Goal: Information Seeking & Learning: Learn about a topic

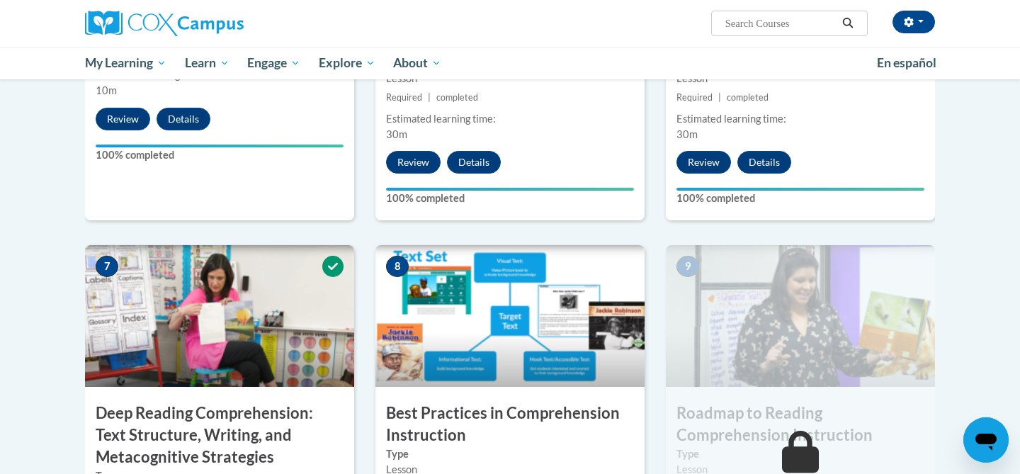
scroll to position [1054, 0]
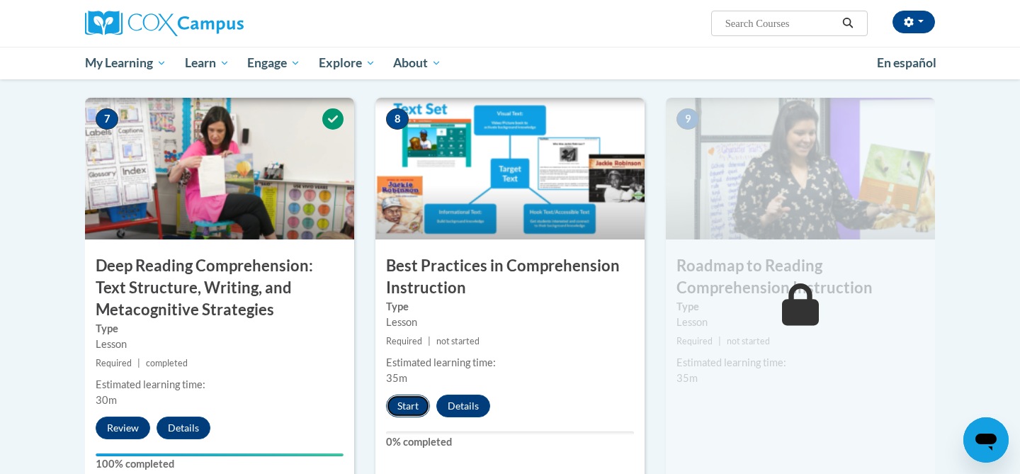
click at [416, 397] on button "Start" at bounding box center [408, 406] width 44 height 23
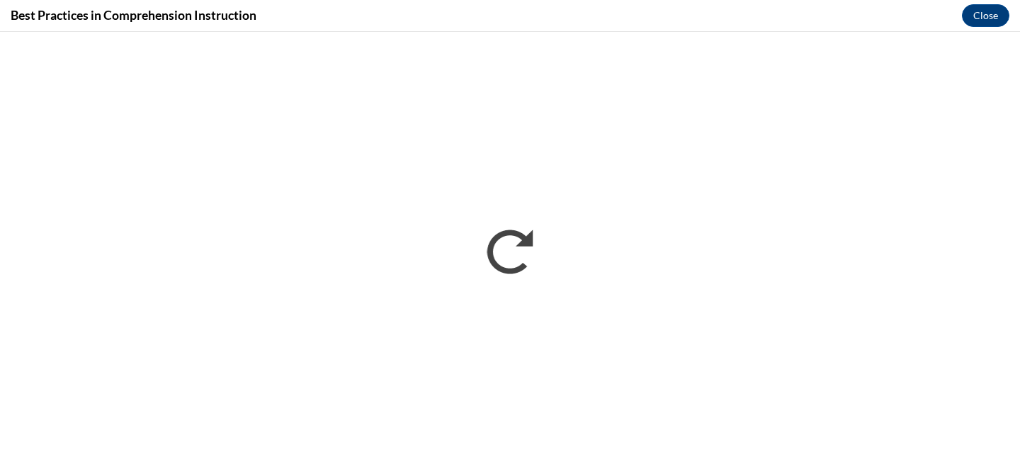
scroll to position [0, 0]
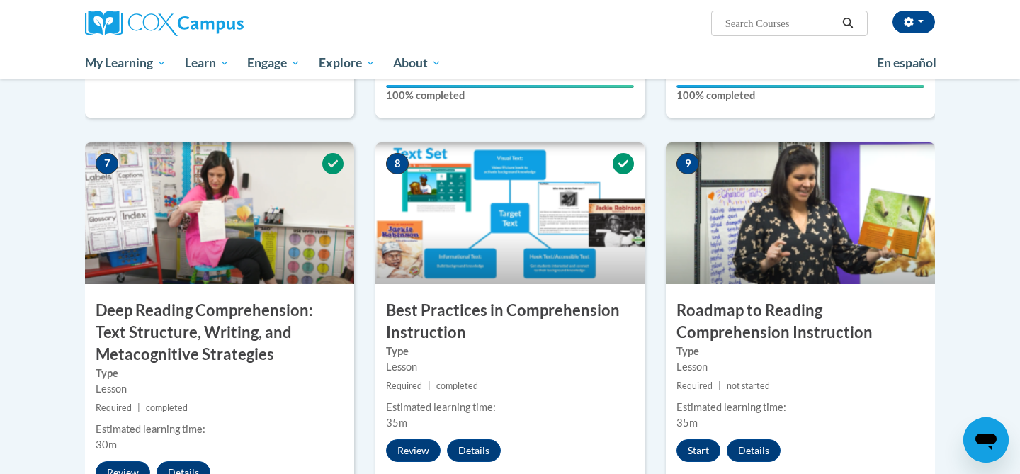
scroll to position [1214, 0]
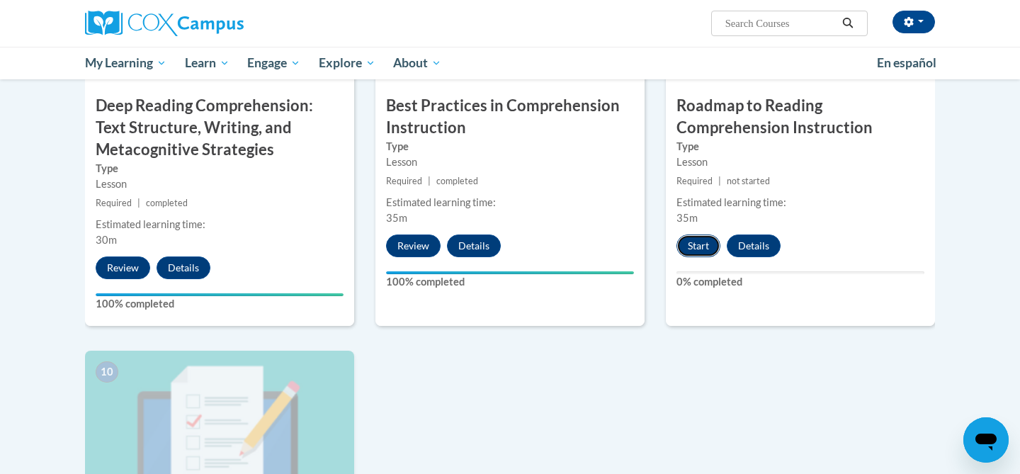
click at [689, 250] on button "Start" at bounding box center [698, 245] width 44 height 23
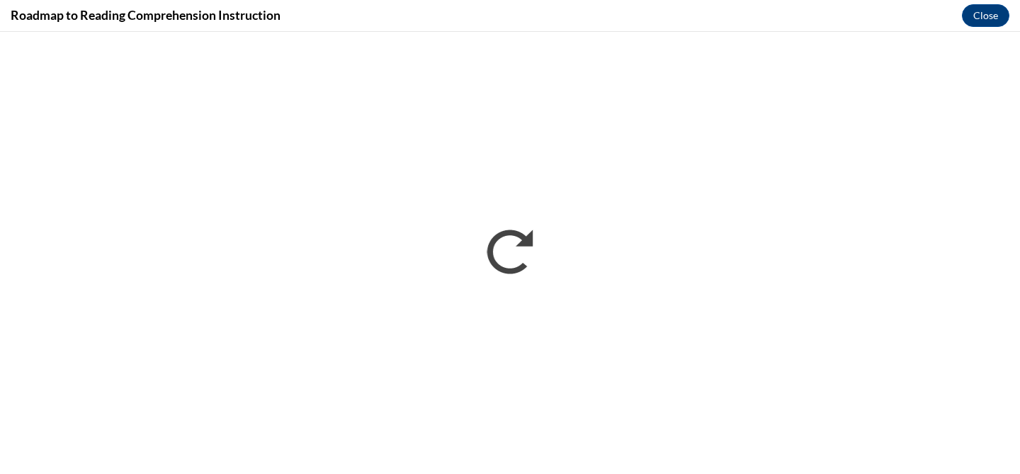
scroll to position [0, 0]
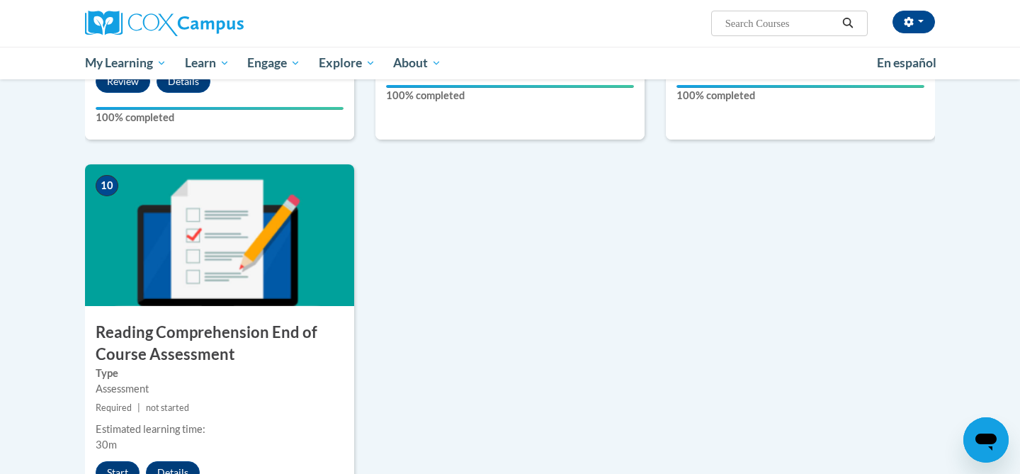
scroll to position [1407, 0]
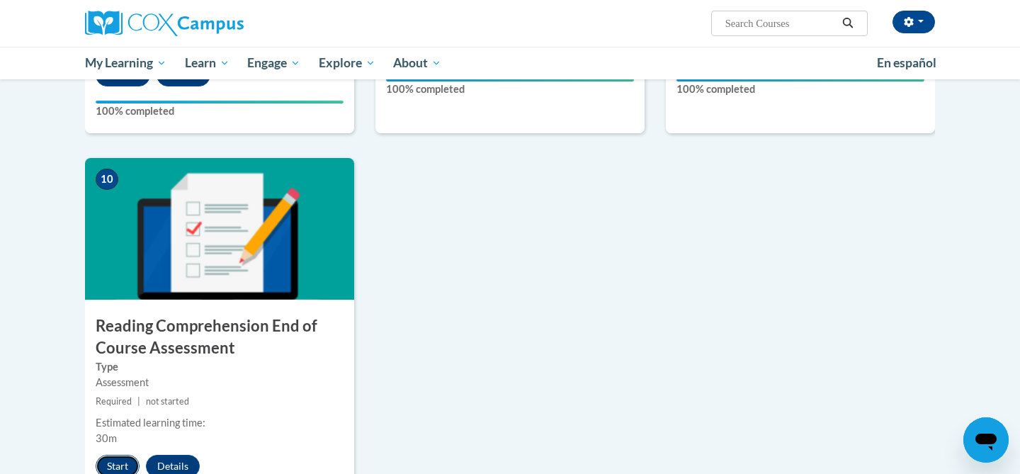
click at [113, 460] on button "Start" at bounding box center [118, 466] width 44 height 23
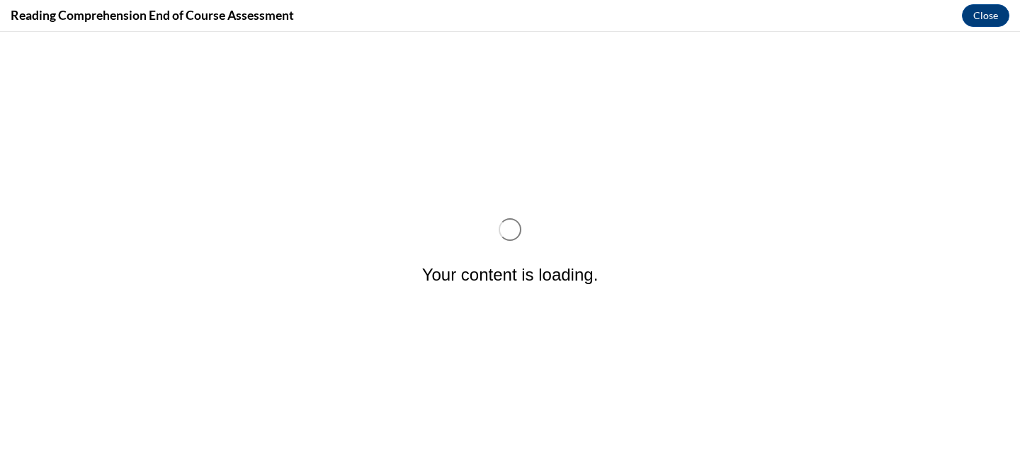
scroll to position [0, 0]
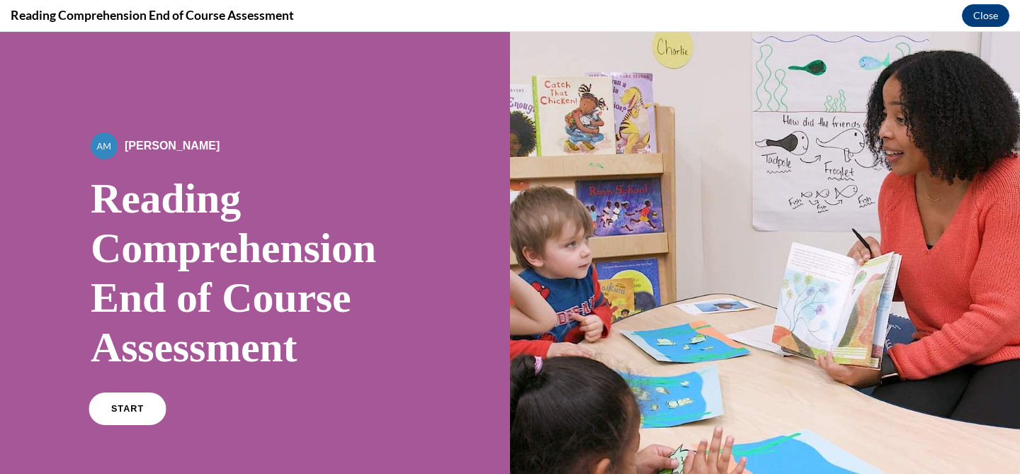
click at [138, 423] on link "START" at bounding box center [127, 408] width 77 height 33
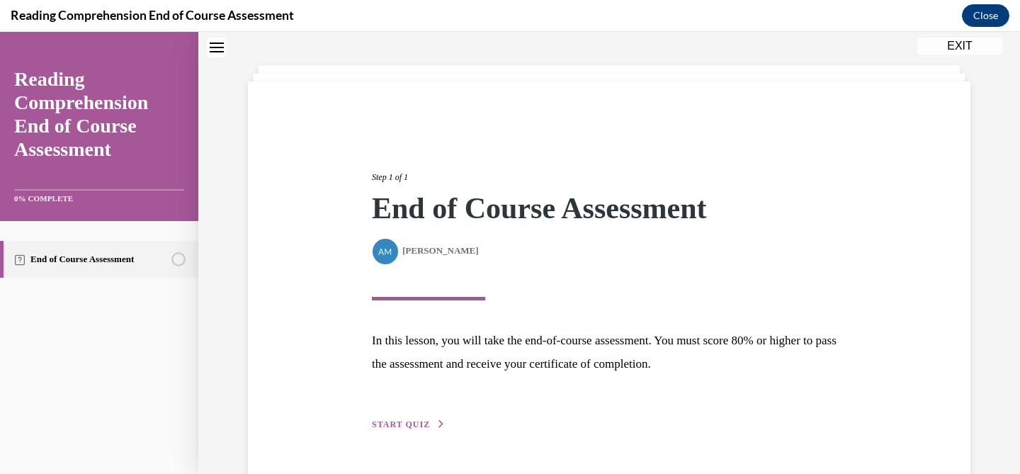
scroll to position [102, 0]
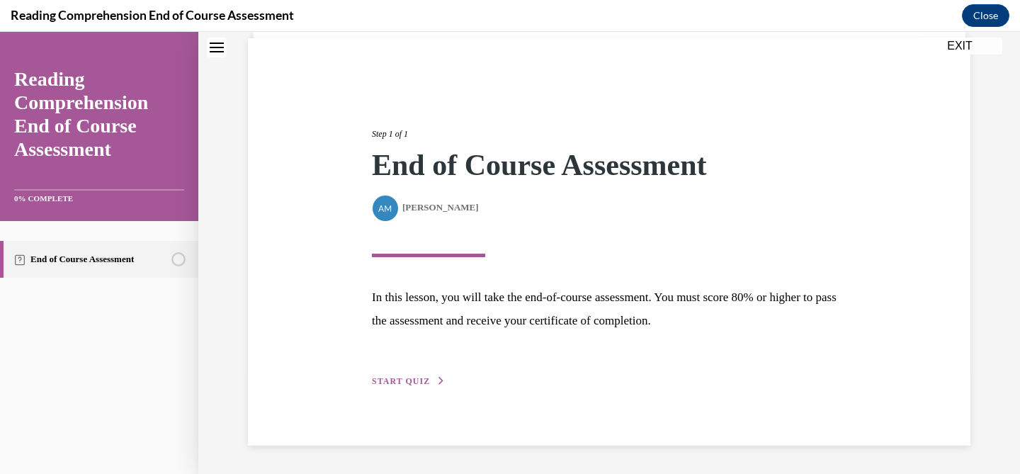
click at [392, 370] on div "Step 1 of 1 End of Course Assessment By Alexander Mackey Alexander Mackey In th…" at bounding box center [609, 242] width 496 height 294
click at [392, 375] on button "START QUIZ" at bounding box center [409, 381] width 74 height 13
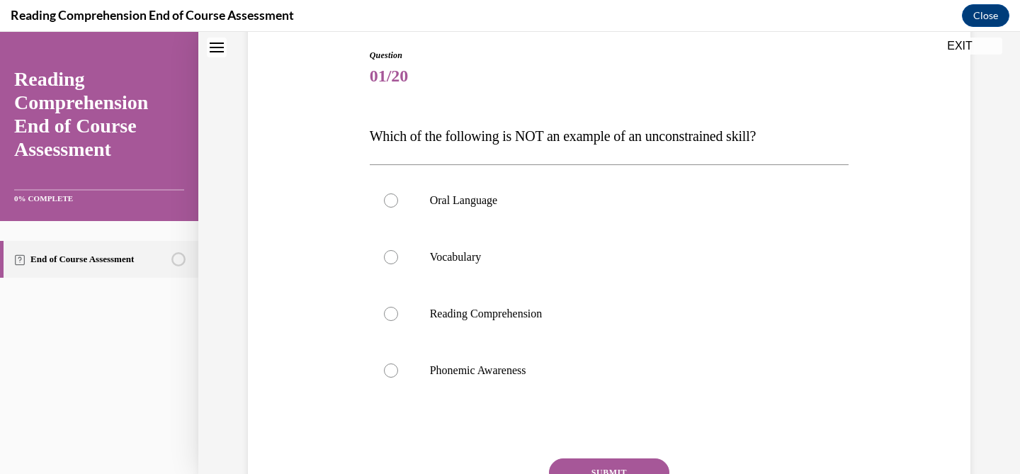
scroll to position [149, 0]
click at [521, 138] on span "Which of the following is NOT an example of an unconstrained skill?" at bounding box center [563, 136] width 387 height 16
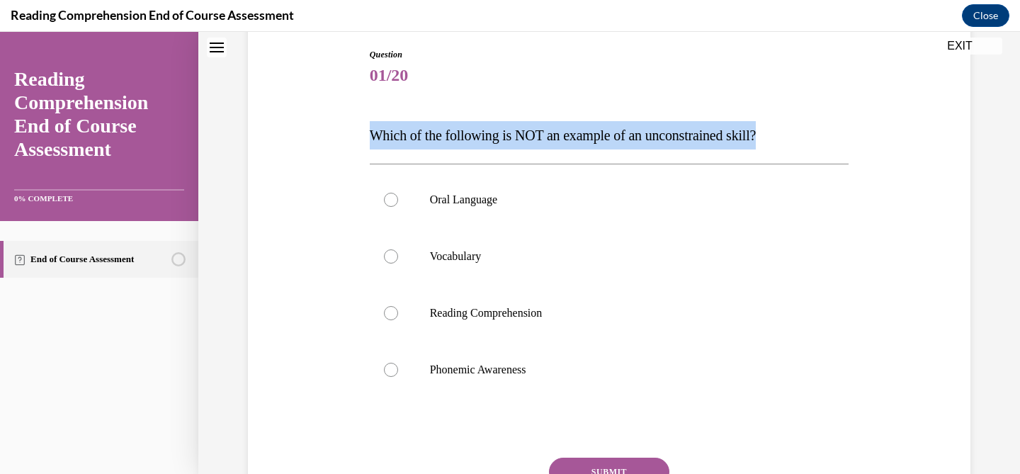
click at [521, 138] on span "Which of the following is NOT an example of an unconstrained skill?" at bounding box center [563, 136] width 387 height 16
copy span "Which of the following is NOT an example of an unconstrained skill?"
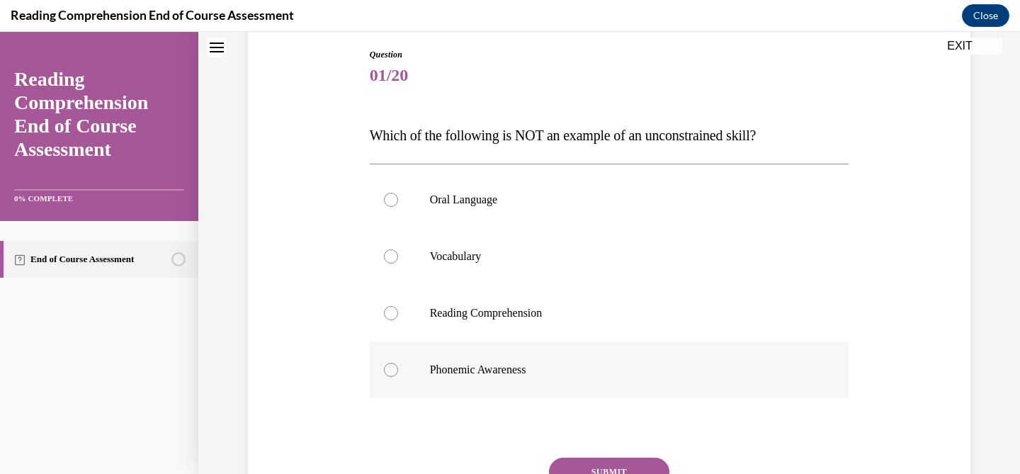
click at [494, 353] on label "Phonemic Awareness" at bounding box center [610, 369] width 480 height 57
click at [398, 363] on input "Phonemic Awareness" at bounding box center [391, 370] width 14 height 14
radio input "true"
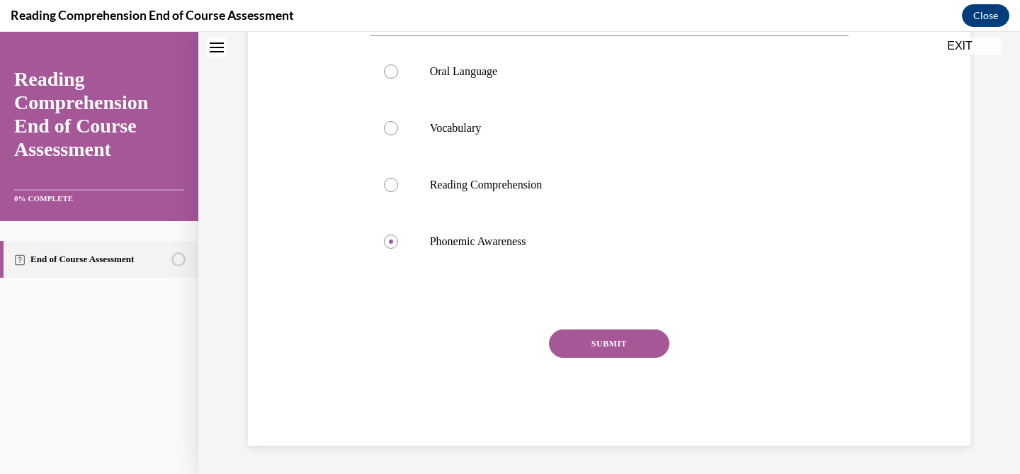
click at [584, 338] on button "SUBMIT" at bounding box center [609, 343] width 120 height 28
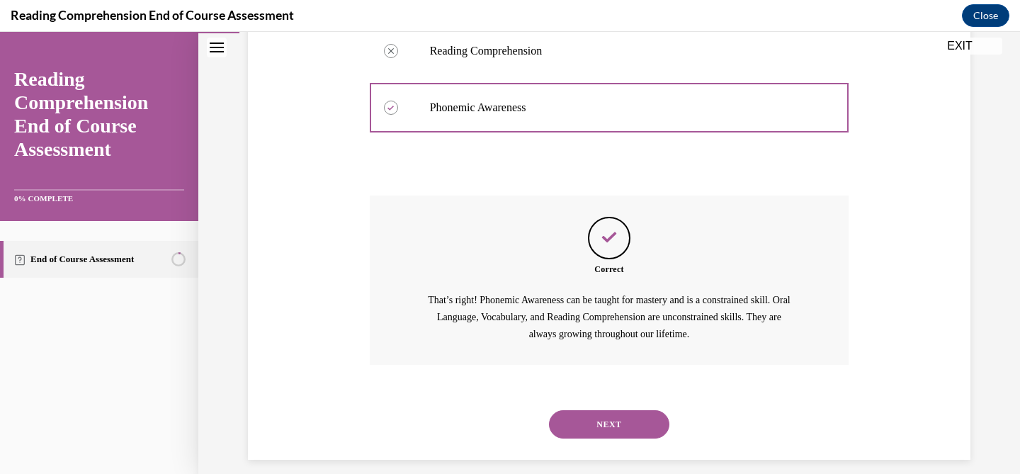
scroll to position [425, 0]
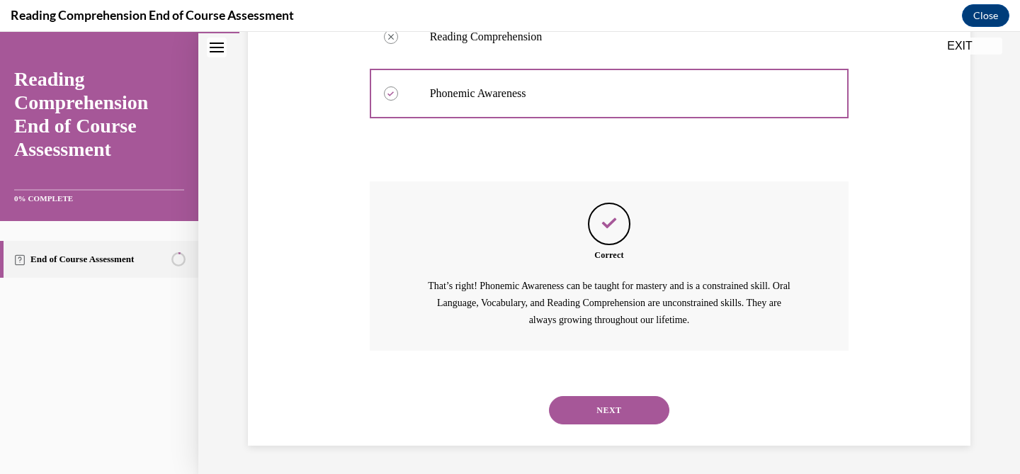
click at [604, 414] on button "NEXT" at bounding box center [609, 410] width 120 height 28
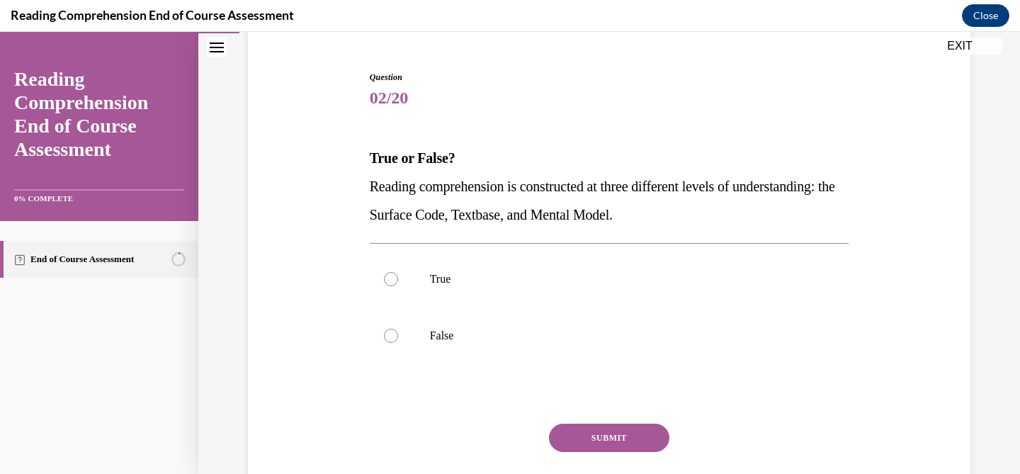
scroll to position [130, 0]
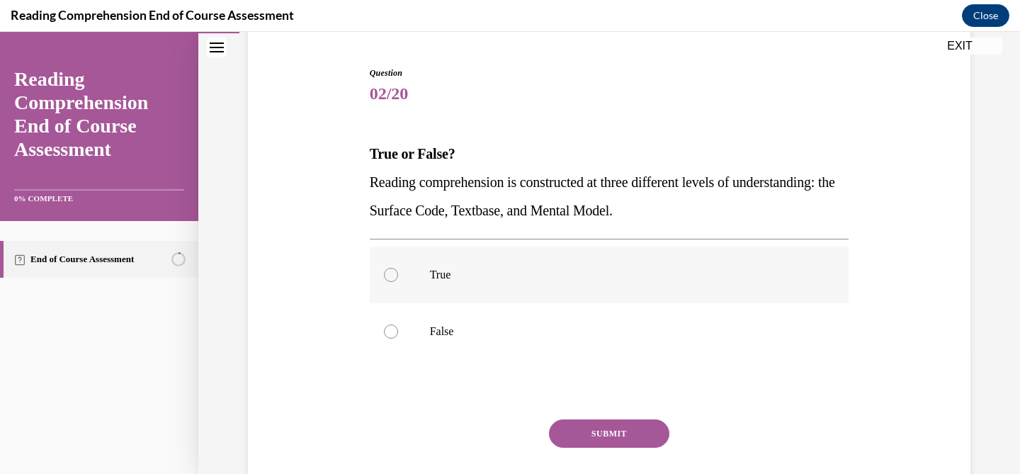
click at [544, 288] on label "True" at bounding box center [610, 275] width 480 height 57
click at [398, 282] on input "True" at bounding box center [391, 275] width 14 height 14
radio input "true"
click at [591, 425] on button "SUBMIT" at bounding box center [609, 433] width 120 height 28
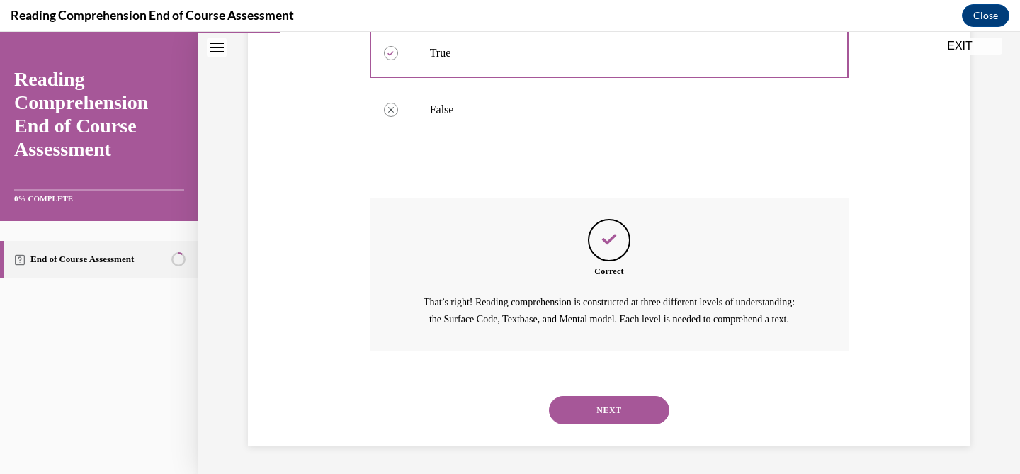
scroll to position [368, 0]
click at [589, 410] on button "NEXT" at bounding box center [609, 410] width 120 height 28
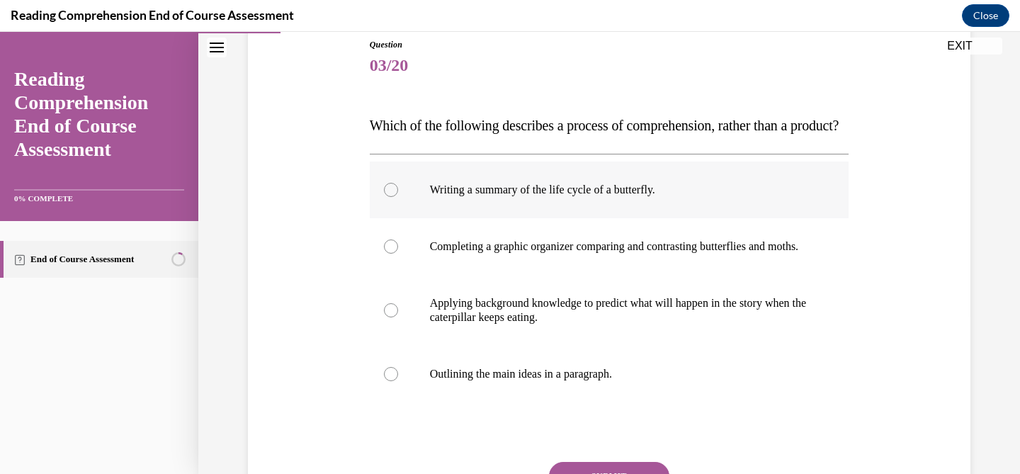
scroll to position [162, 0]
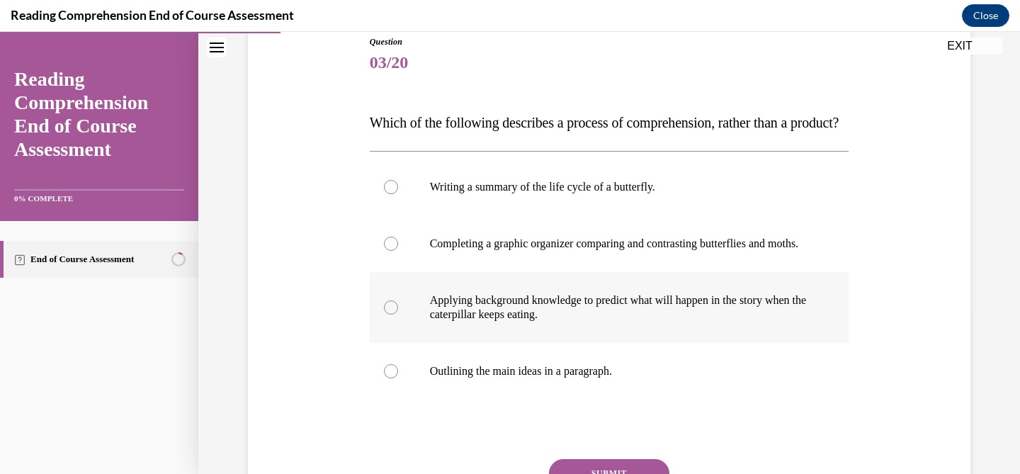
click at [654, 343] on label "Applying background knowledge to predict what will happen in the story when the…" at bounding box center [610, 307] width 480 height 71
click at [398, 315] on input "Applying background knowledge to predict what will happen in the story when the…" at bounding box center [391, 307] width 14 height 14
radio input "true"
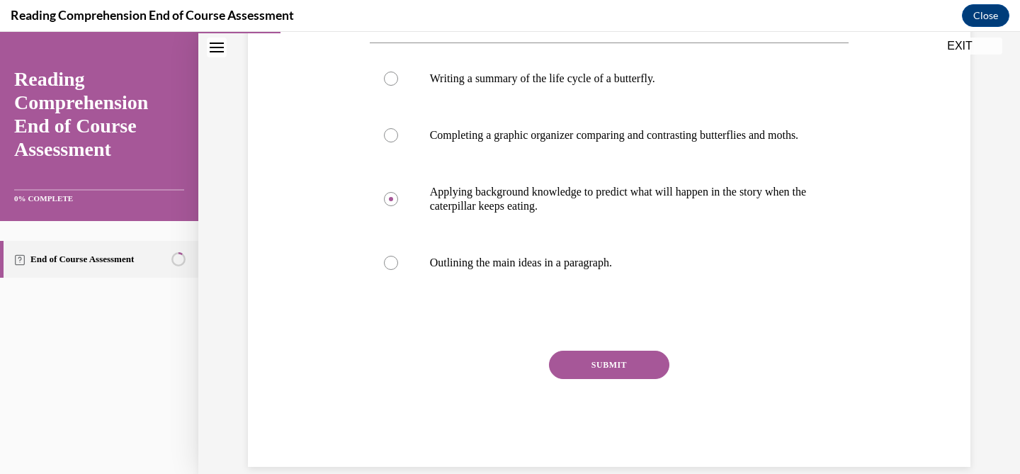
click at [611, 379] on button "SUBMIT" at bounding box center [609, 365] width 120 height 28
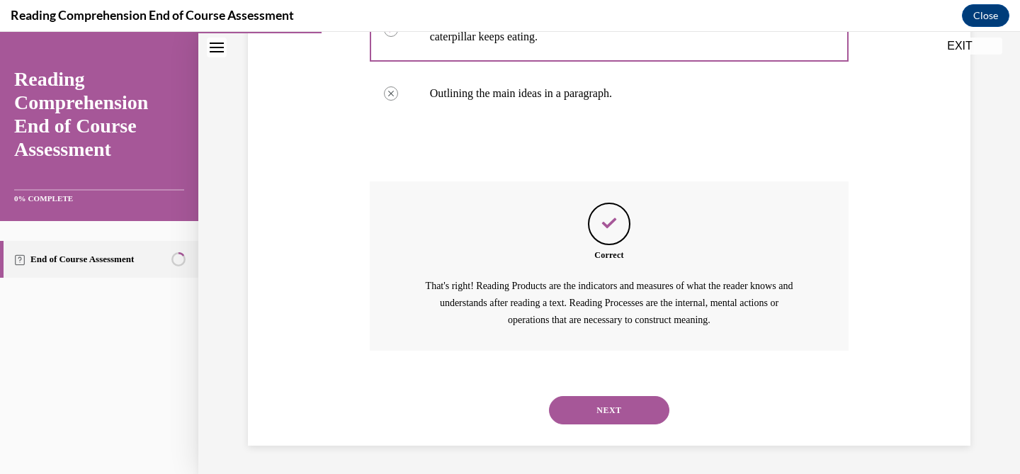
scroll to position [482, 0]
click at [616, 398] on button "NEXT" at bounding box center [609, 410] width 120 height 28
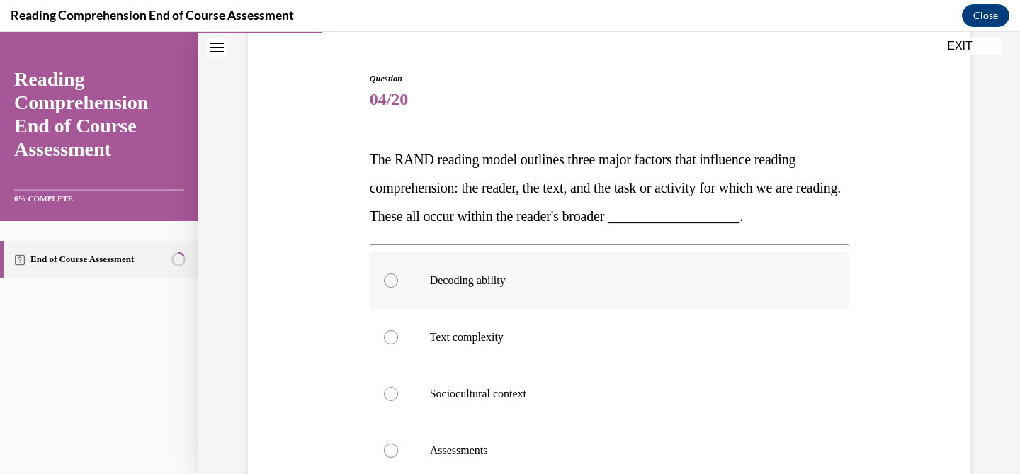
scroll to position [176, 0]
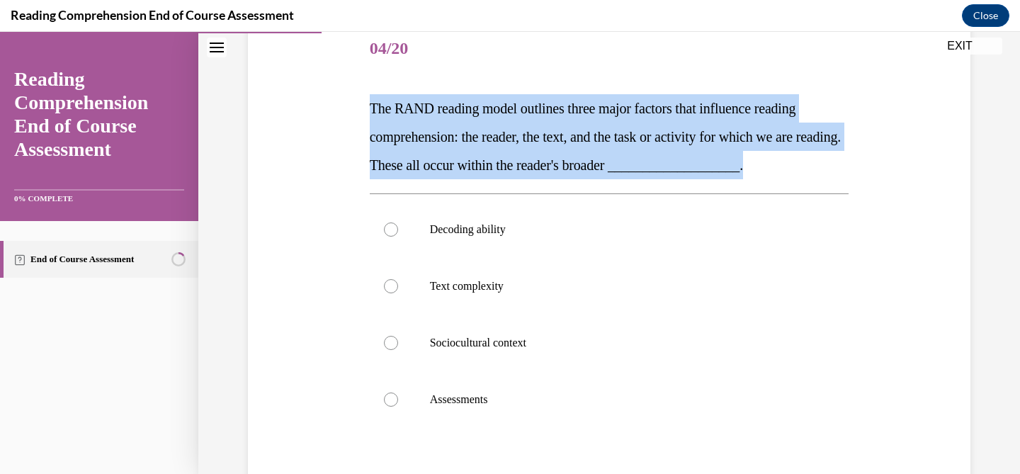
drag, startPoint x: 817, startPoint y: 164, endPoint x: 361, endPoint y: 117, distance: 458.6
click at [361, 117] on div "Question 04/20 The RAND reading model outlines three major factors that influen…" at bounding box center [609, 291] width 730 height 625
copy span "The RAND reading model outlines three major factors that influence reading comp…"
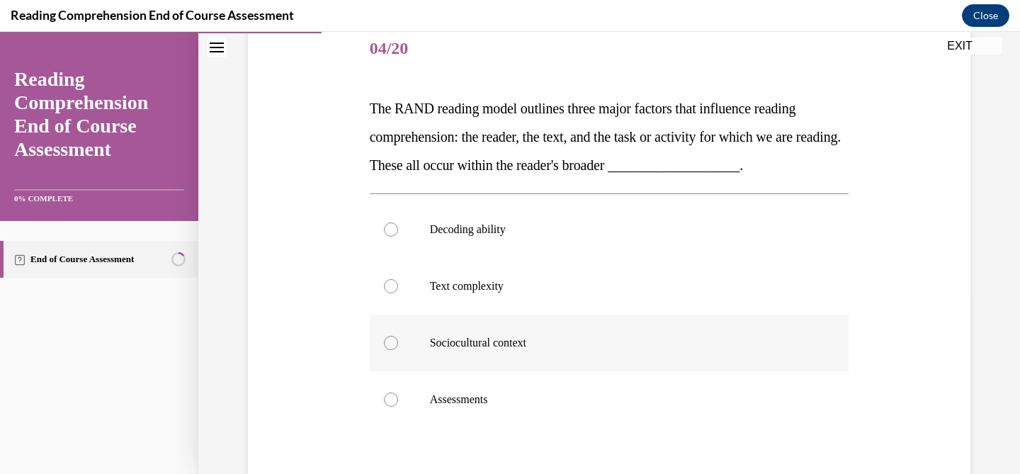
click at [561, 349] on p "Sociocultural context" at bounding box center [622, 343] width 384 height 14
click at [398, 349] on input "Sociocultural context" at bounding box center [391, 343] width 14 height 14
radio input "true"
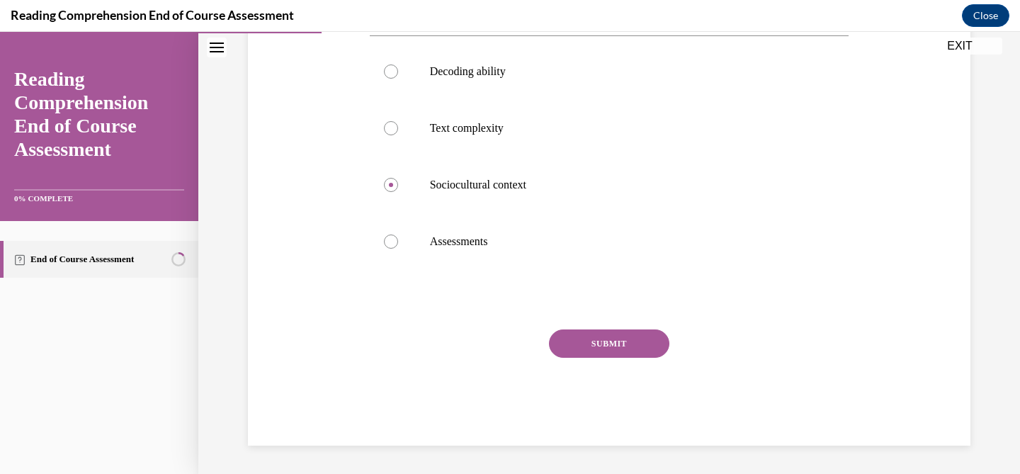
click at [577, 339] on button "SUBMIT" at bounding box center [609, 343] width 120 height 28
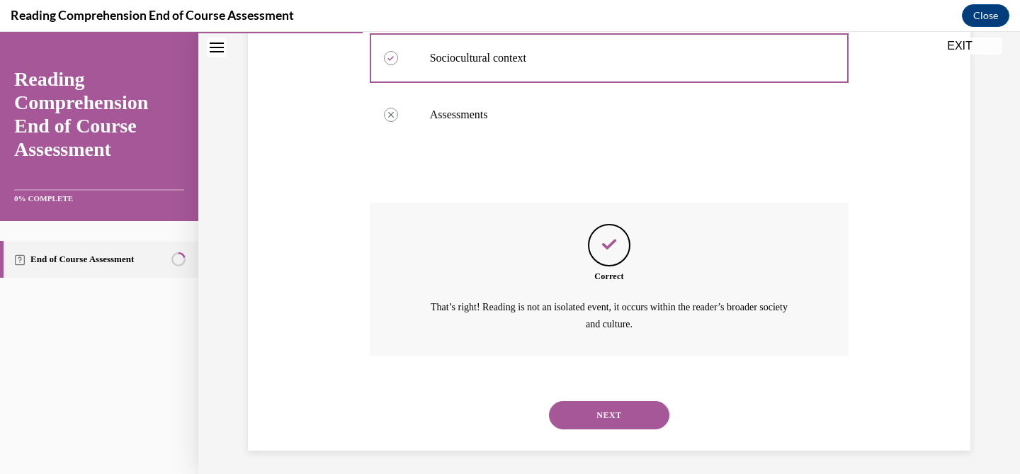
scroll to position [465, 0]
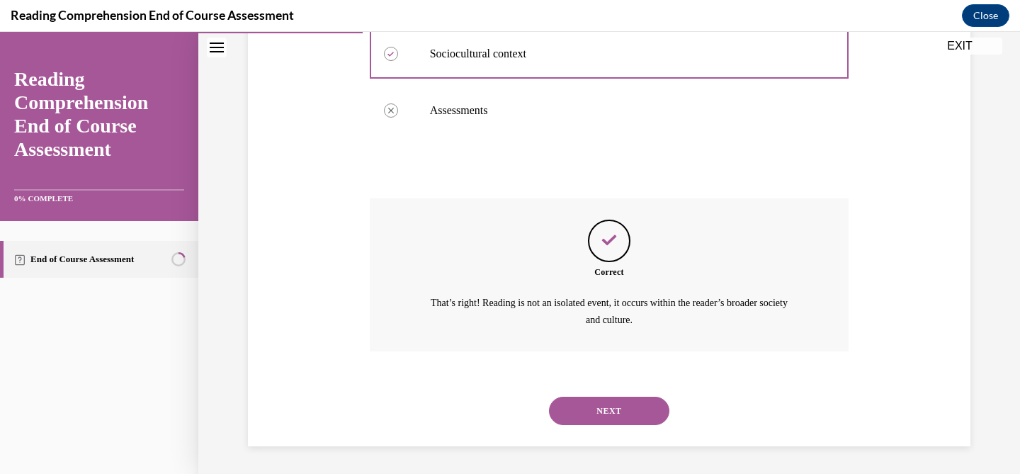
click at [604, 412] on button "NEXT" at bounding box center [609, 411] width 120 height 28
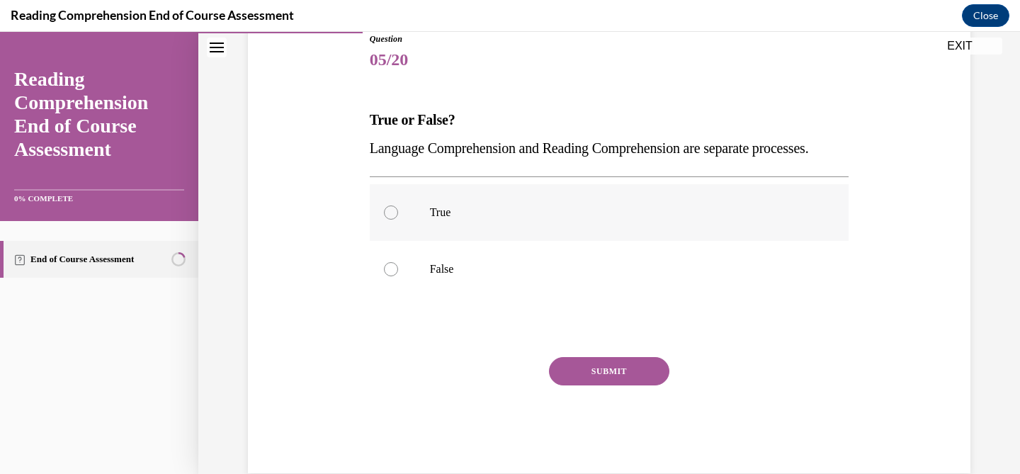
scroll to position [171, 0]
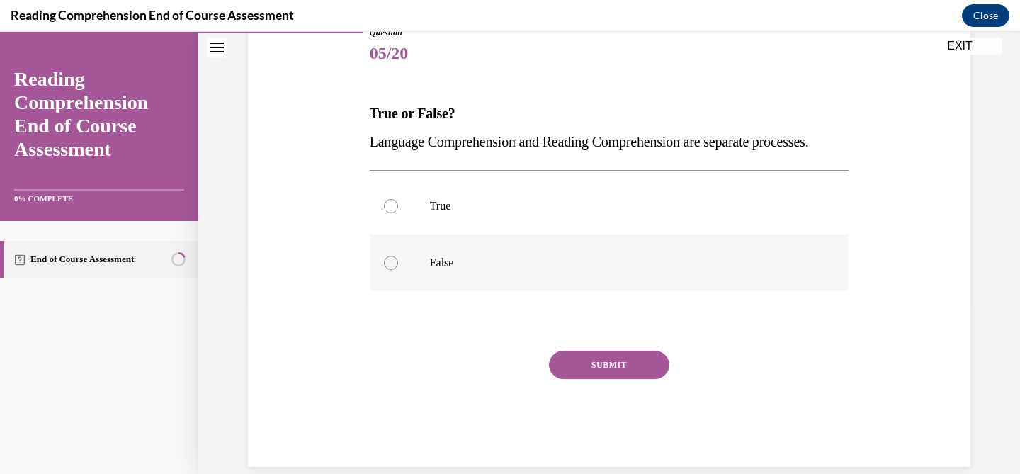
click at [475, 270] on p "False" at bounding box center [622, 263] width 384 height 14
click at [398, 270] on input "False" at bounding box center [391, 263] width 14 height 14
radio input "true"
click at [579, 379] on button "SUBMIT" at bounding box center [609, 365] width 120 height 28
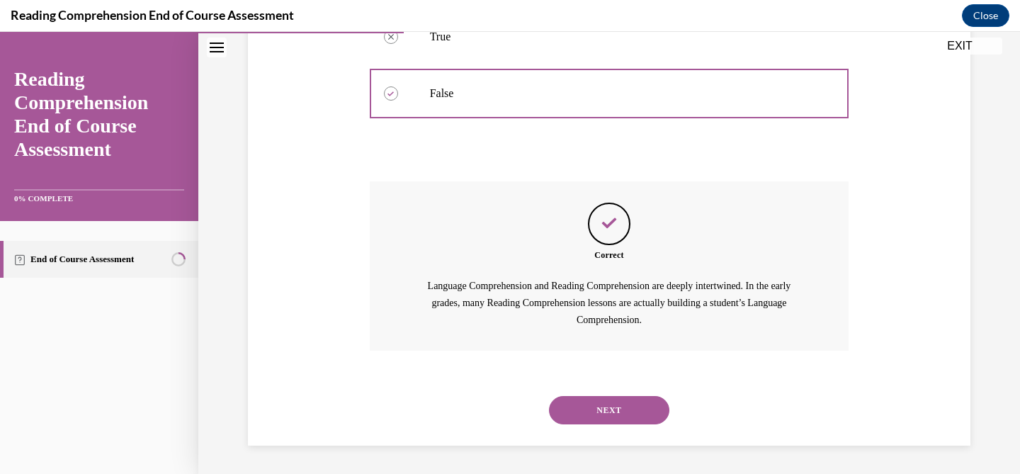
scroll to position [368, 0]
click at [592, 418] on button "NEXT" at bounding box center [609, 410] width 120 height 28
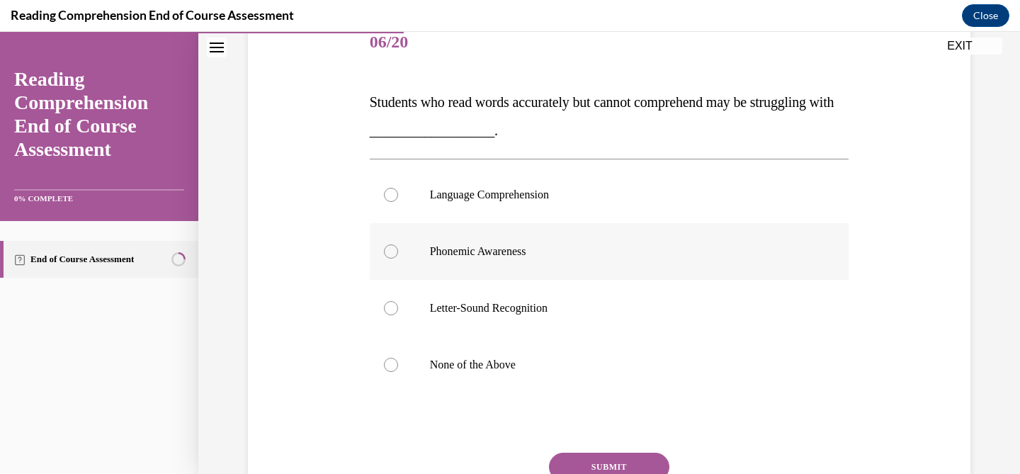
scroll to position [183, 0]
click at [586, 191] on p "Language Comprehension" at bounding box center [622, 193] width 384 height 14
click at [398, 191] on input "Language Comprehension" at bounding box center [391, 193] width 14 height 14
radio input "true"
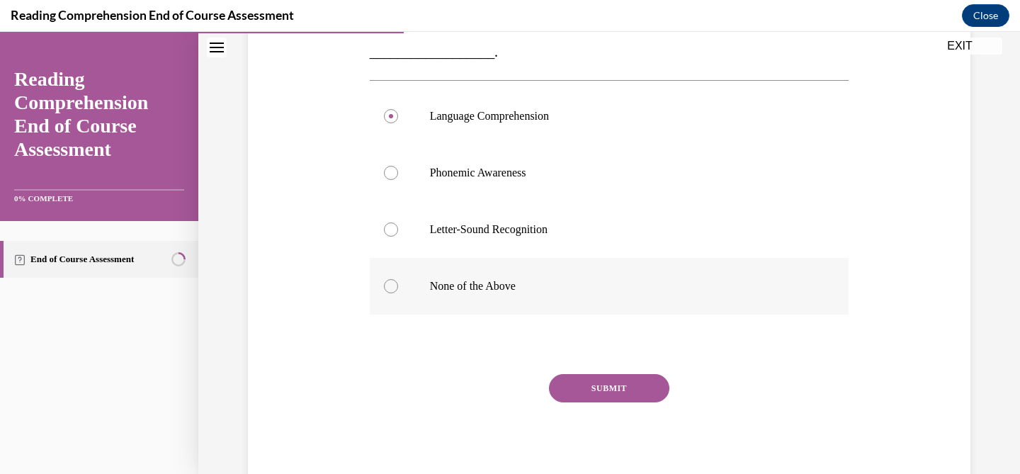
scroll to position [261, 0]
click at [587, 391] on button "SUBMIT" at bounding box center [609, 387] width 120 height 28
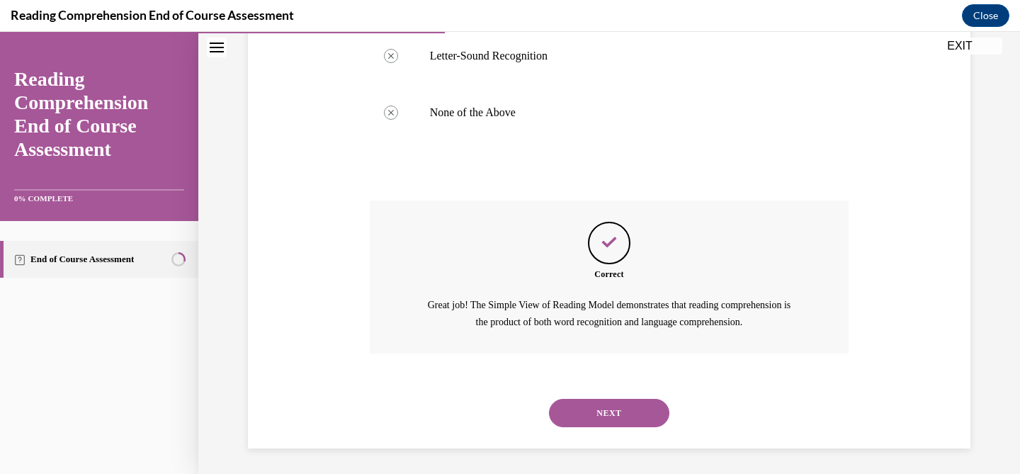
scroll to position [436, 0]
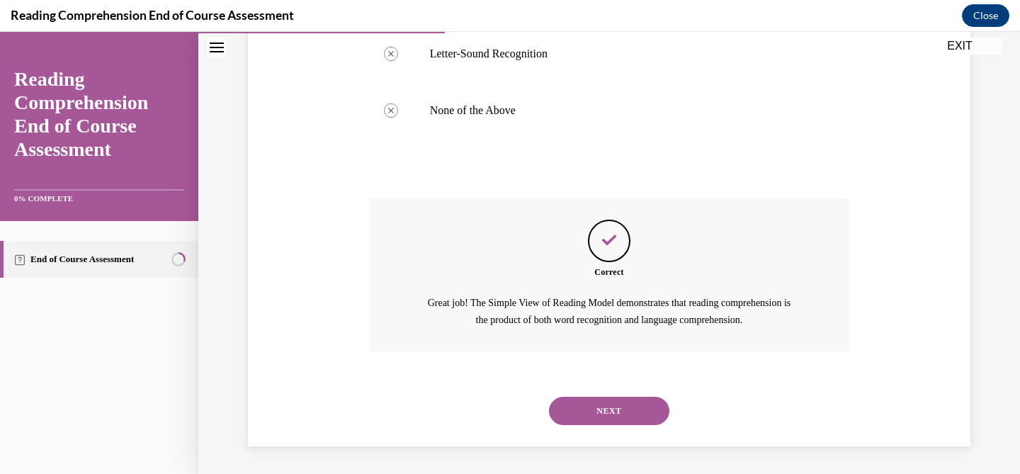
click at [594, 415] on button "NEXT" at bounding box center [609, 411] width 120 height 28
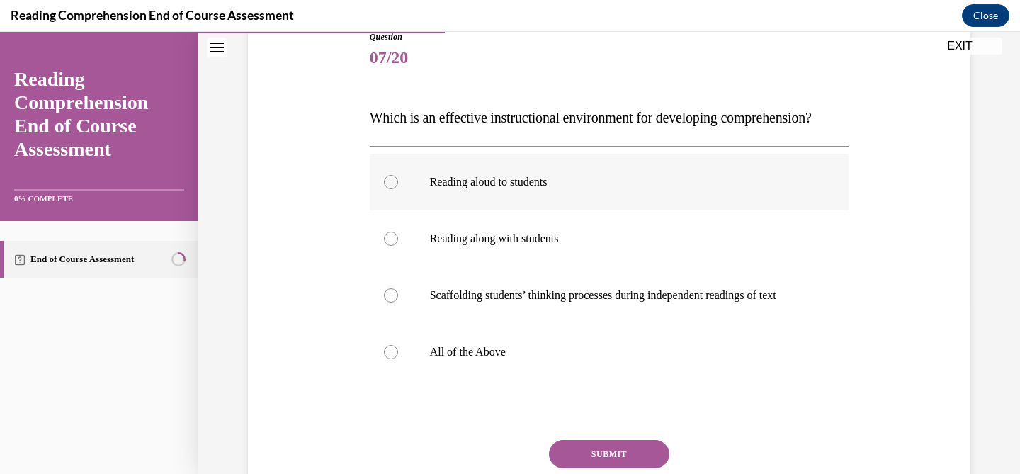
scroll to position [167, 0]
click at [608, 370] on label "All of the Above" at bounding box center [610, 351] width 480 height 57
click at [398, 358] on input "All of the Above" at bounding box center [391, 351] width 14 height 14
radio input "true"
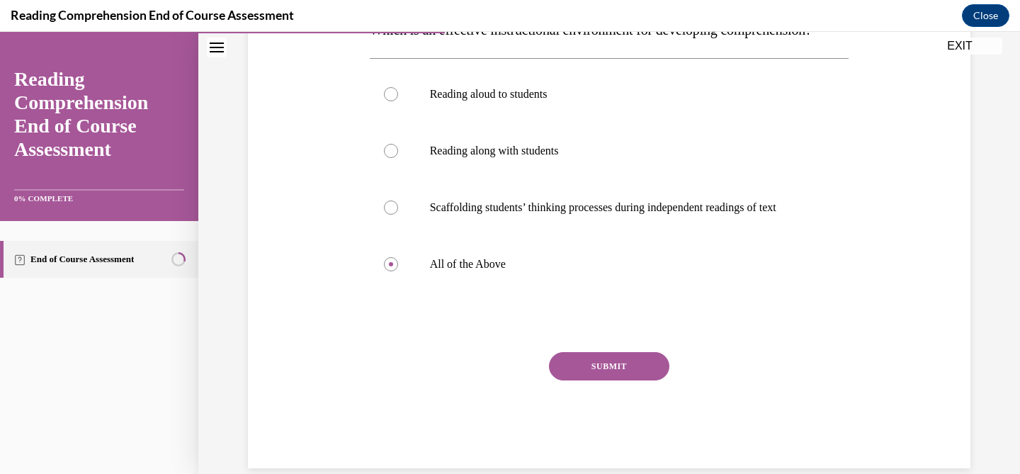
click at [612, 380] on button "SUBMIT" at bounding box center [609, 366] width 120 height 28
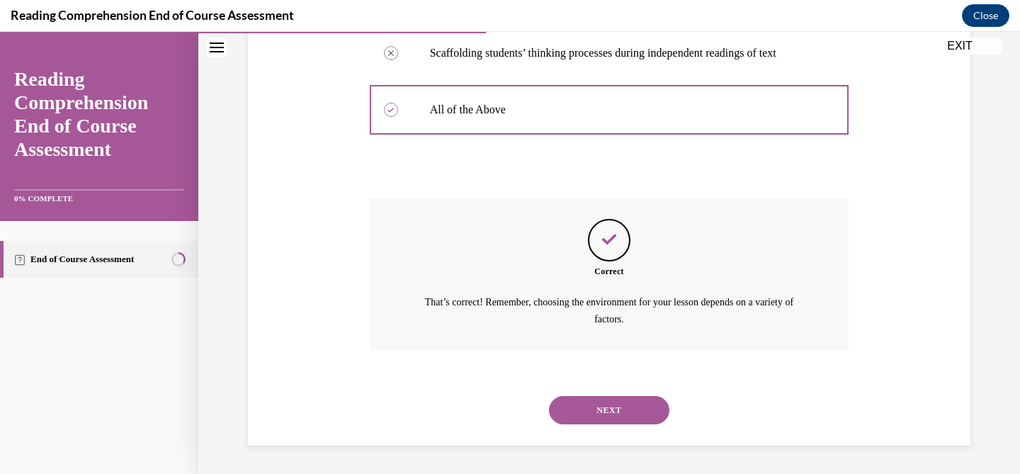
scroll to position [436, 0]
click at [613, 408] on button "NEXT" at bounding box center [609, 410] width 120 height 28
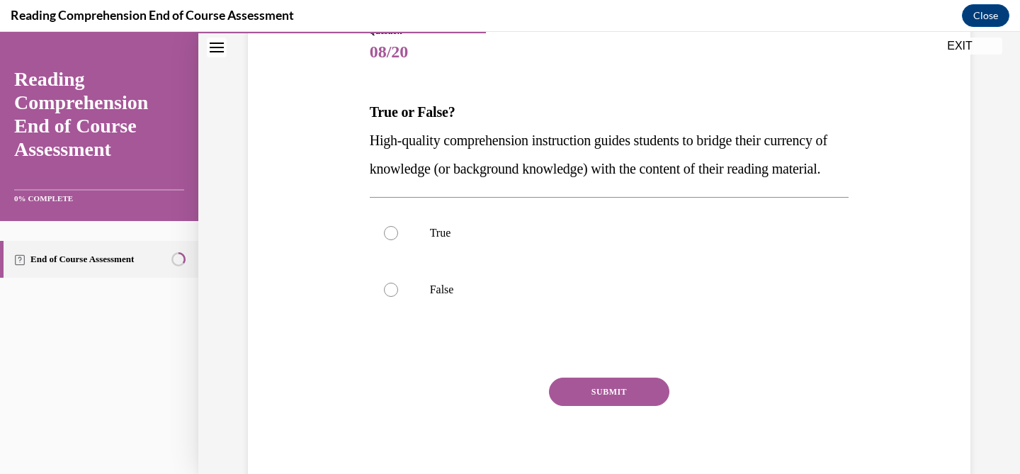
scroll to position [174, 0]
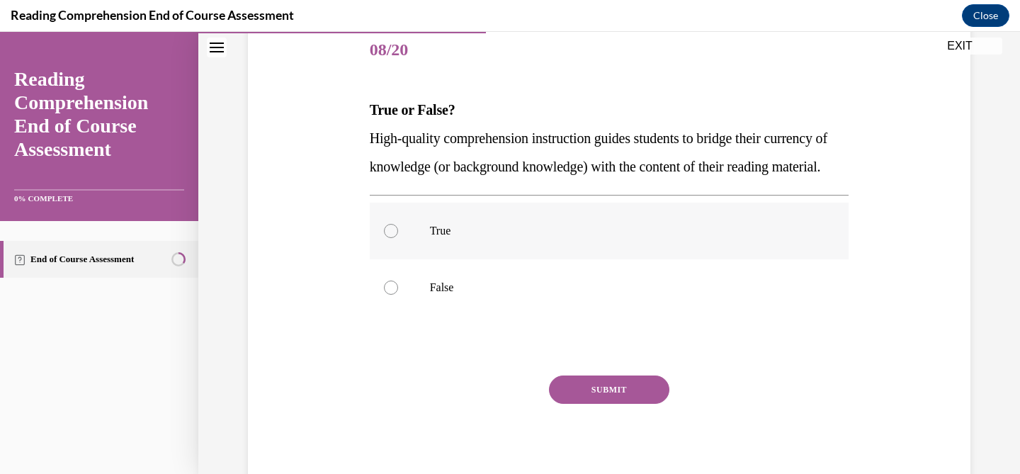
click at [489, 238] on p "True" at bounding box center [622, 231] width 384 height 14
click at [398, 238] on input "True" at bounding box center [391, 231] width 14 height 14
radio input "true"
click at [567, 404] on button "SUBMIT" at bounding box center [609, 389] width 120 height 28
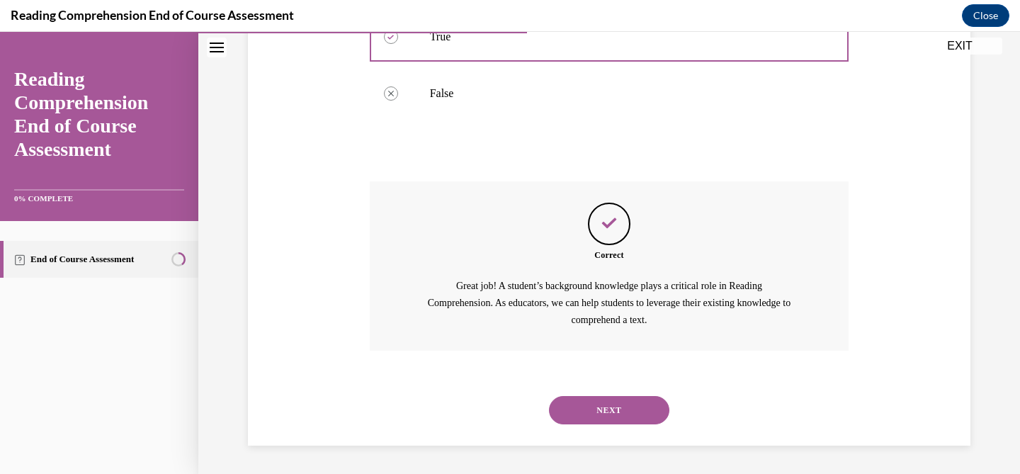
scroll to position [397, 0]
click at [596, 412] on button "NEXT" at bounding box center [609, 410] width 120 height 28
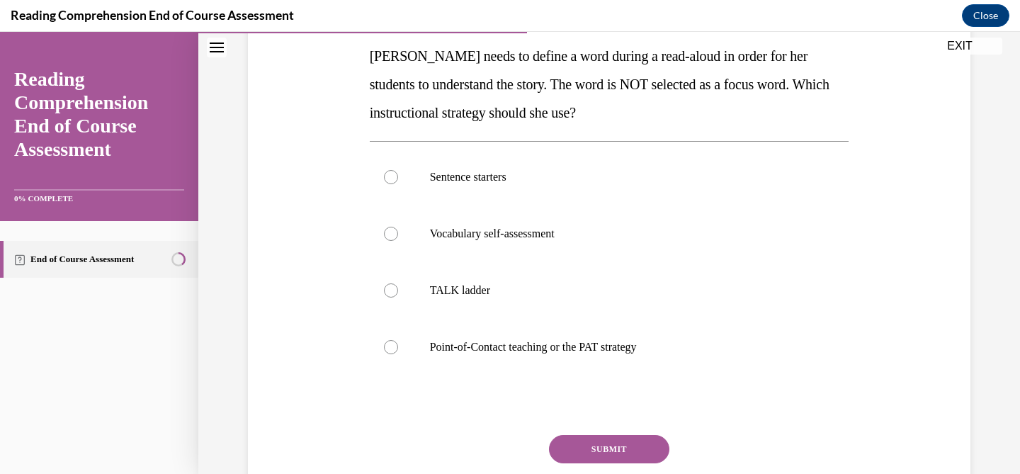
scroll to position [240, 0]
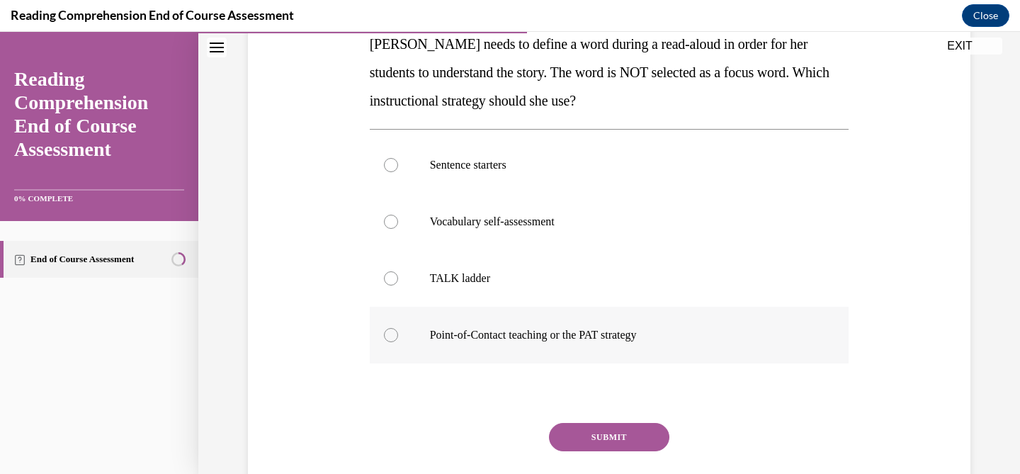
click at [620, 335] on p "Point-of-Contact teaching or the PAT strategy" at bounding box center [622, 335] width 384 height 14
click at [398, 335] on input "Point-of-Contact teaching or the PAT strategy" at bounding box center [391, 335] width 14 height 14
radio input "true"
click at [606, 430] on button "SUBMIT" at bounding box center [609, 437] width 120 height 28
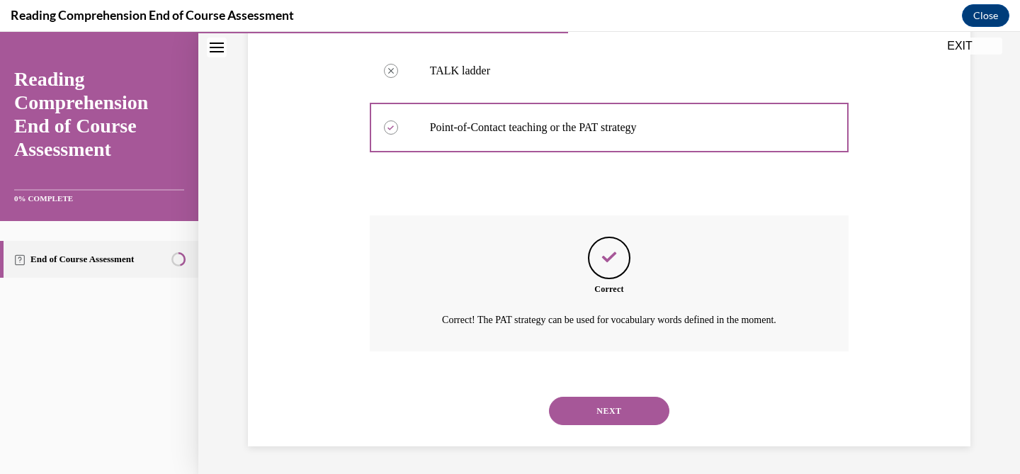
scroll to position [448, 0]
click at [604, 406] on button "NEXT" at bounding box center [609, 410] width 120 height 28
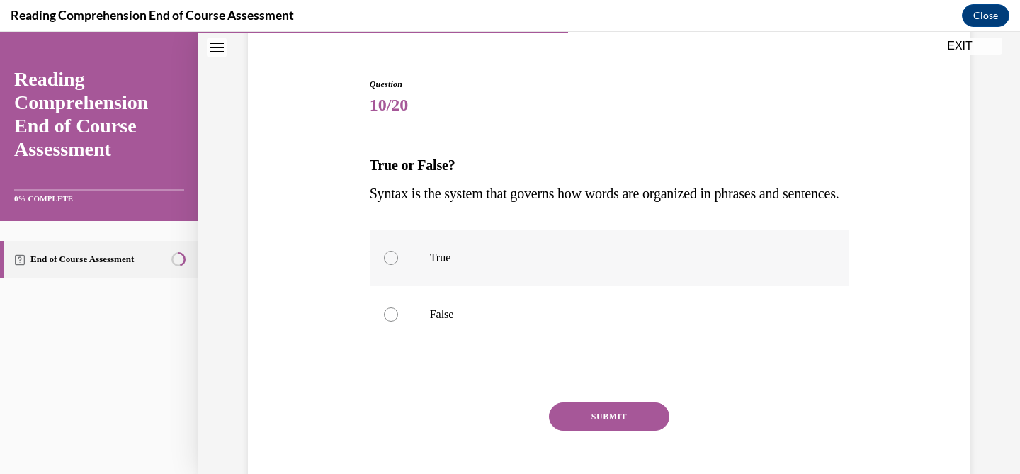
scroll to position [120, 0]
drag, startPoint x: 436, startPoint y: 233, endPoint x: 337, endPoint y: 202, distance: 103.3
click at [337, 202] on div "Question 10/20 True or False? Syntax is the system that governs how words are o…" at bounding box center [609, 276] width 730 height 483
copy span "Syntax is the system that governs how words are organized in phrases and senten…"
click at [535, 285] on label "True" at bounding box center [610, 257] width 480 height 57
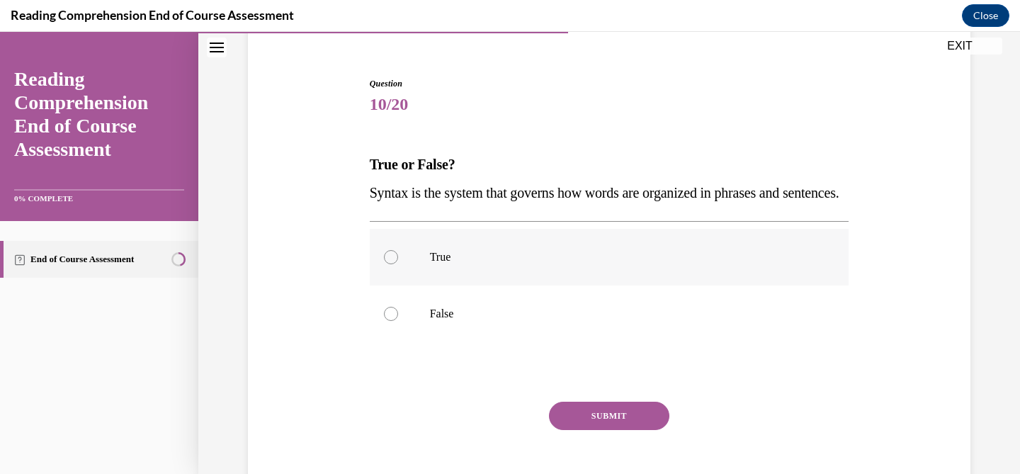
click at [398, 264] on input "True" at bounding box center [391, 257] width 14 height 14
radio input "true"
click at [612, 430] on button "SUBMIT" at bounding box center [609, 416] width 120 height 28
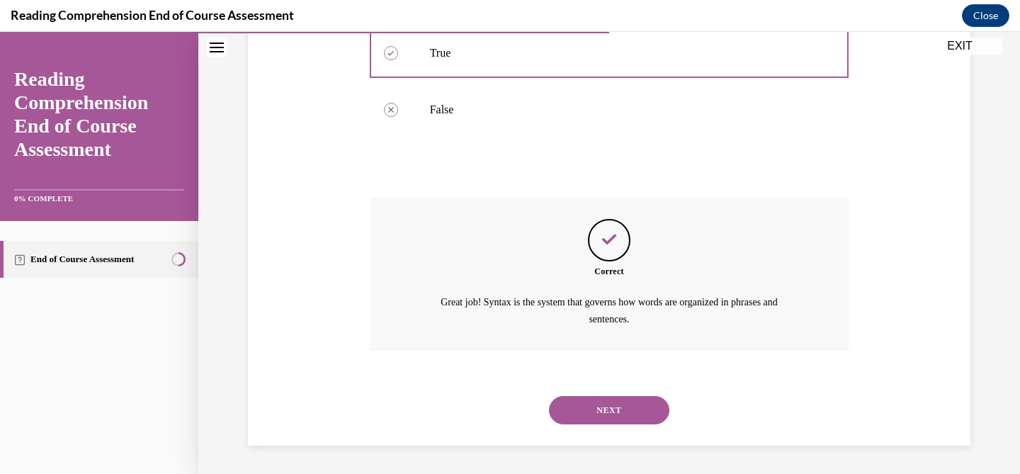
scroll to position [351, 0]
click at [612, 419] on button "NEXT" at bounding box center [609, 410] width 120 height 28
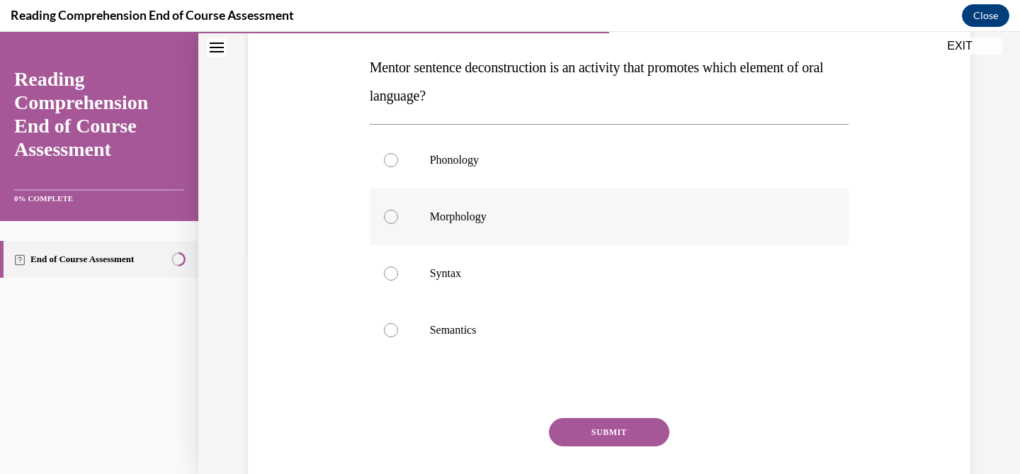
scroll to position [216, 0]
click at [594, 325] on p "Semantics" at bounding box center [622, 331] width 384 height 14
click at [398, 325] on input "Semantics" at bounding box center [391, 331] width 14 height 14
radio input "true"
click at [613, 426] on button "SUBMIT" at bounding box center [609, 433] width 120 height 28
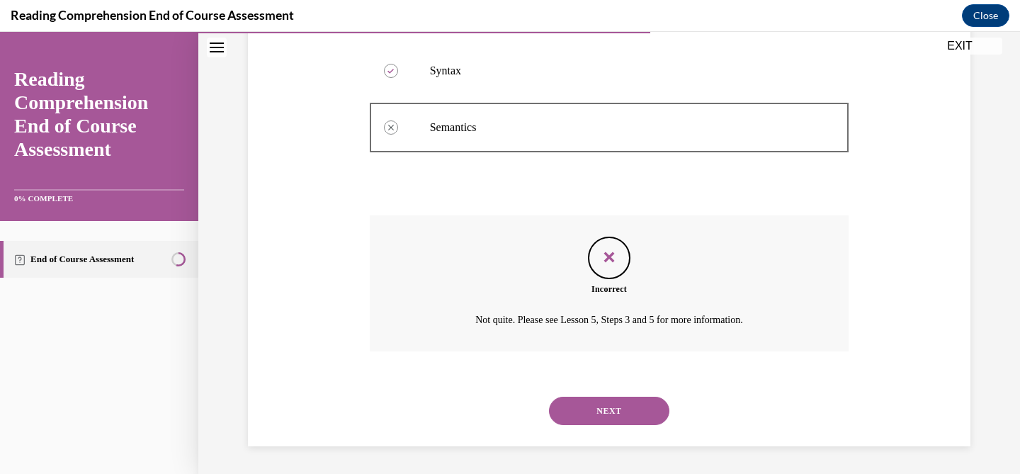
scroll to position [420, 0]
click at [615, 413] on button "NEXT" at bounding box center [609, 410] width 120 height 28
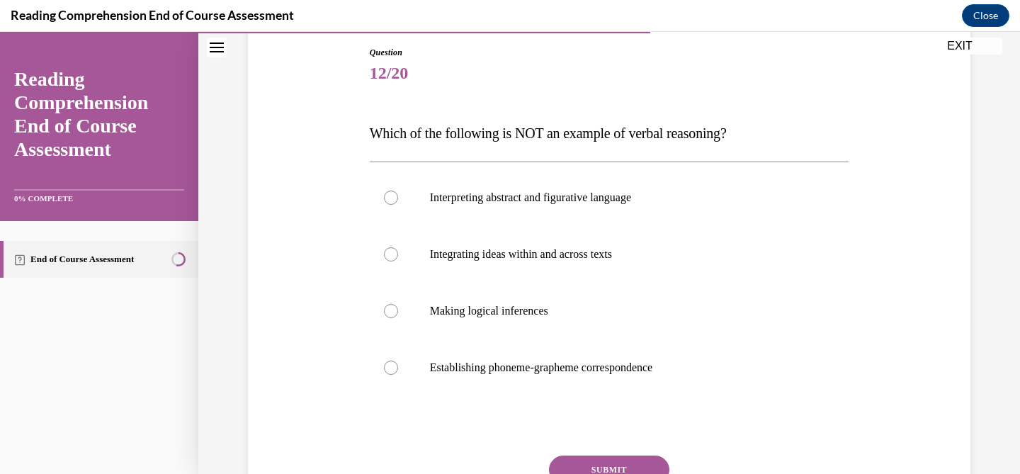
scroll to position [150, 0]
click at [583, 140] on span "Which of the following is NOT an example of verbal reasoning?" at bounding box center [548, 134] width 357 height 16
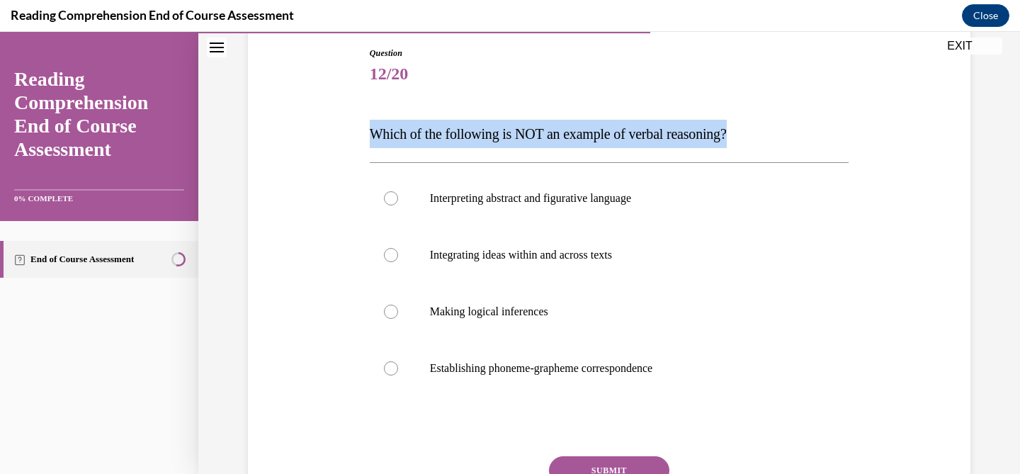
click at [583, 140] on span "Which of the following is NOT an example of verbal reasoning?" at bounding box center [548, 134] width 357 height 16
copy span "Which of the following is NOT an example of verbal reasoning?"
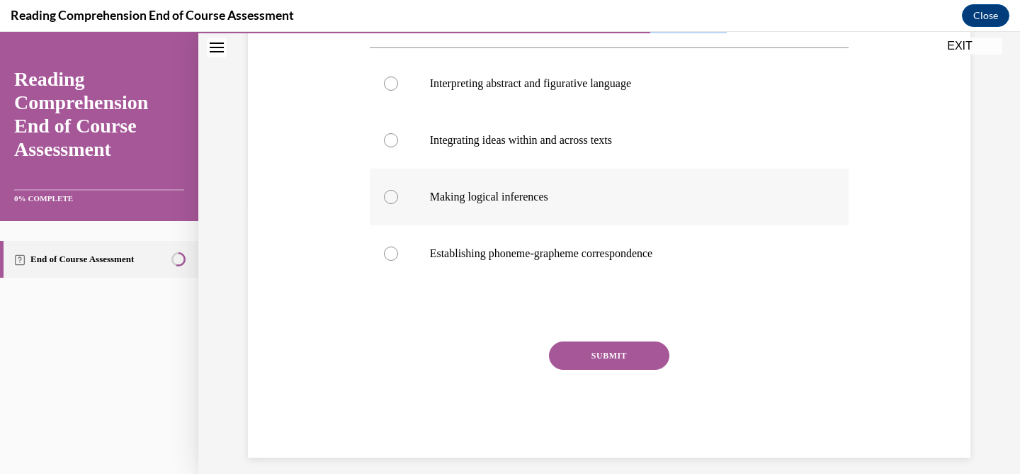
scroll to position [269, 0]
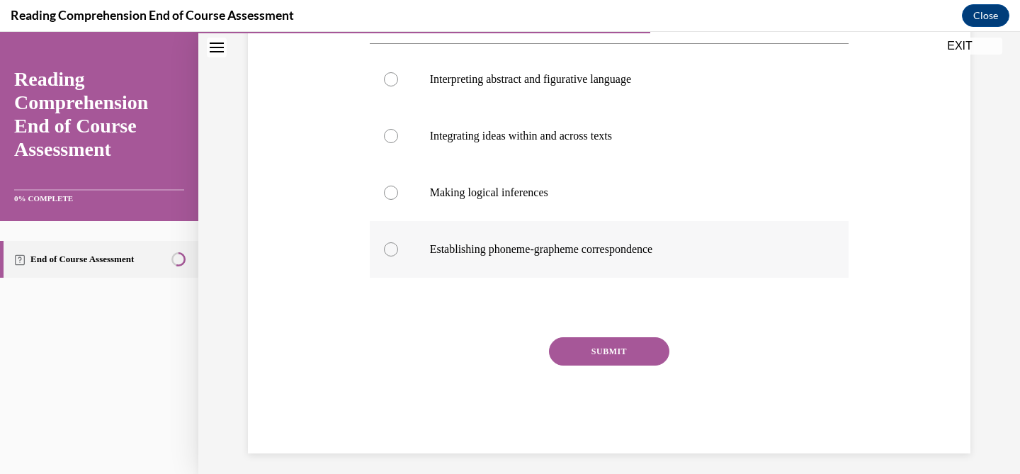
click at [564, 258] on label "Establishing phoneme-grapheme correspondence" at bounding box center [610, 249] width 480 height 57
click at [398, 256] on input "Establishing phoneme-grapheme correspondence" at bounding box center [391, 249] width 14 height 14
radio input "true"
click at [577, 350] on button "SUBMIT" at bounding box center [609, 351] width 120 height 28
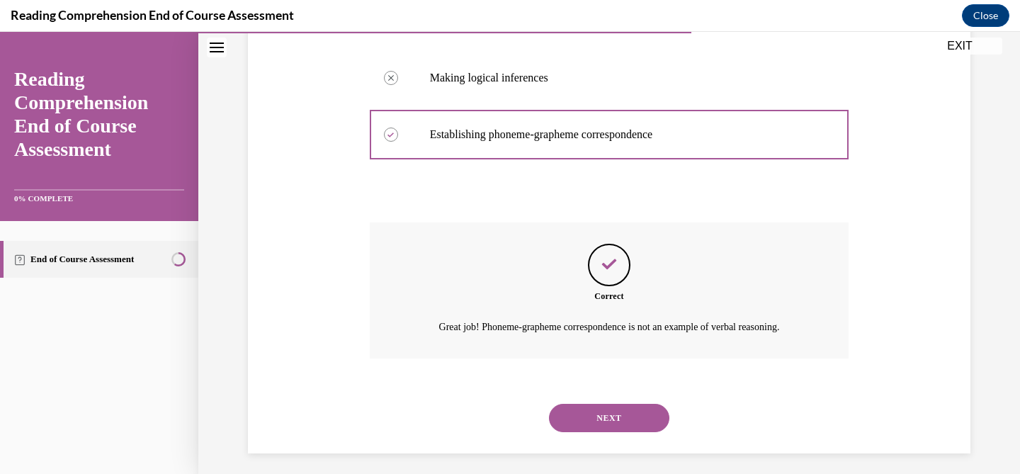
scroll to position [392, 0]
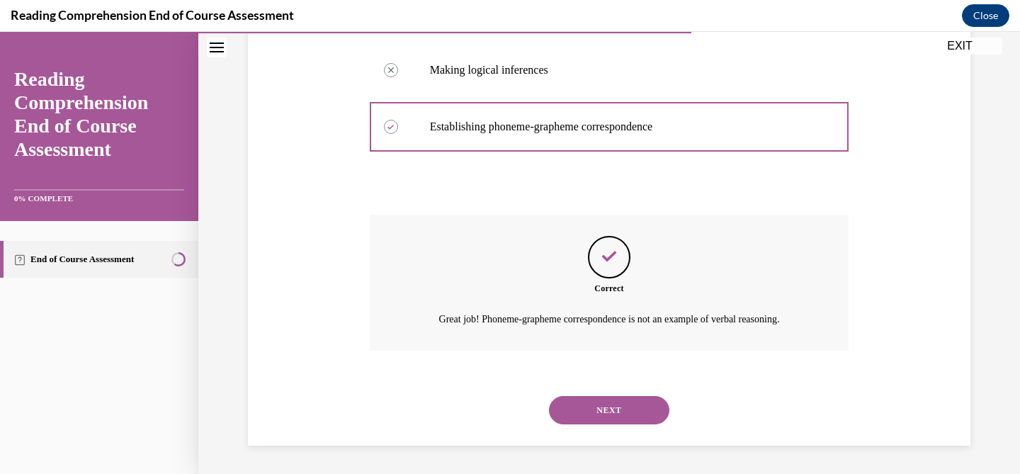
click at [579, 421] on button "NEXT" at bounding box center [609, 410] width 120 height 28
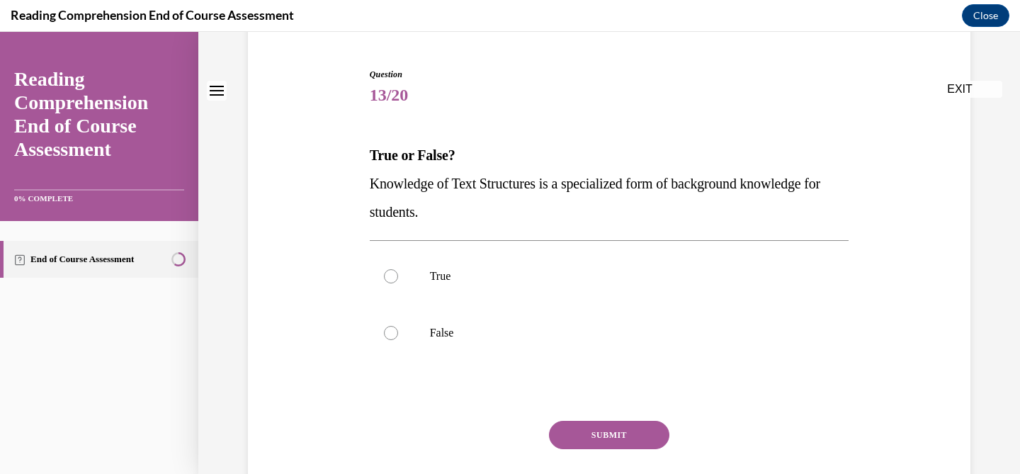
scroll to position [151, 0]
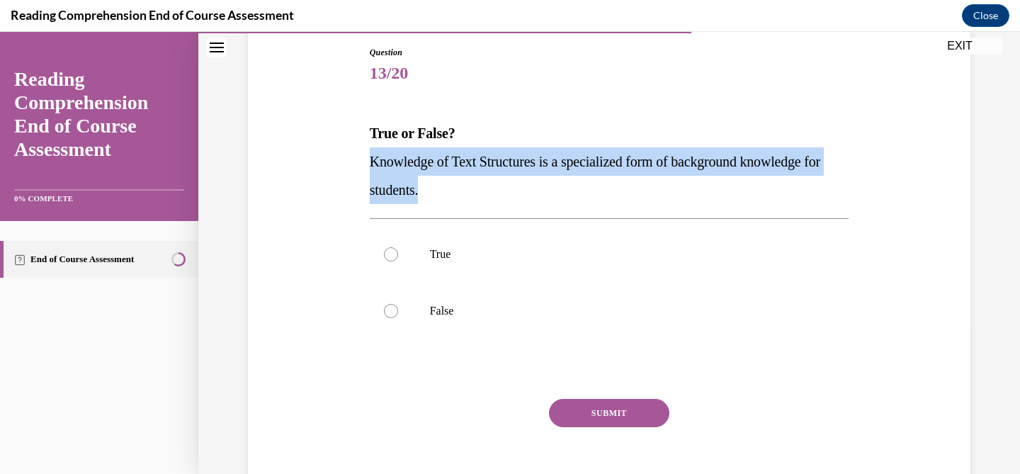
drag, startPoint x: 480, startPoint y: 196, endPoint x: 353, endPoint y: 175, distance: 128.4
click at [353, 175] on div "Question 13/20 True or False? Knowledge of Text Structures is a specialized for…" at bounding box center [609, 259] width 730 height 511
copy span "Knowledge of Text Structures is a specialized form of background knowledge for …"
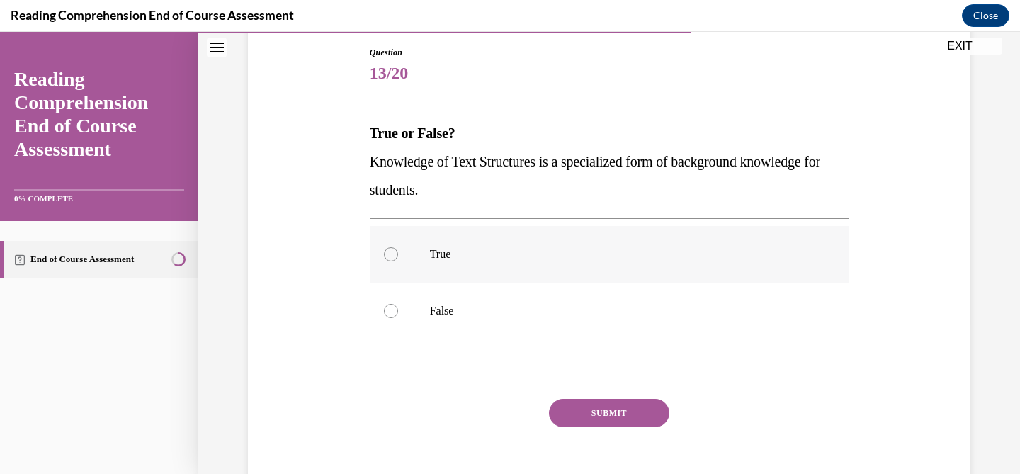
click at [488, 280] on label "True" at bounding box center [610, 254] width 480 height 57
click at [398, 261] on input "True" at bounding box center [391, 254] width 14 height 14
radio input "true"
click at [587, 416] on button "SUBMIT" at bounding box center [609, 413] width 120 height 28
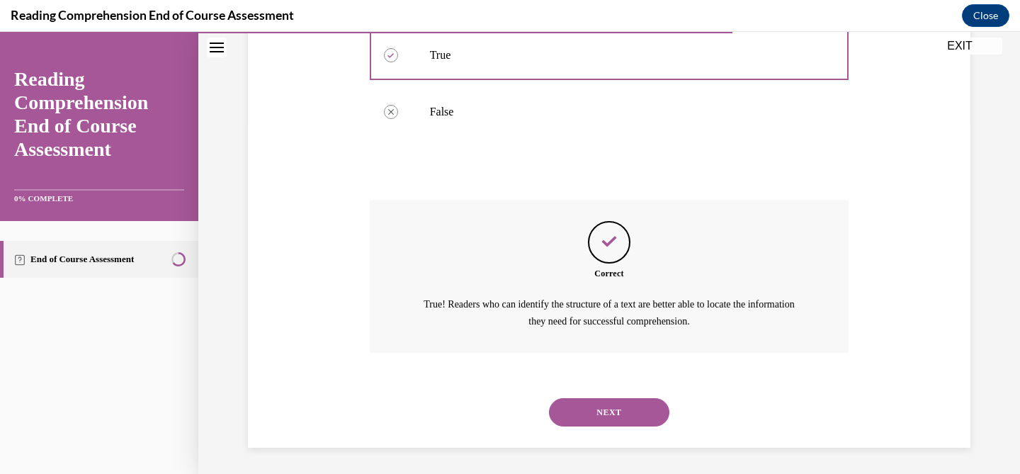
scroll to position [351, 0]
click at [605, 404] on button "NEXT" at bounding box center [609, 411] width 120 height 28
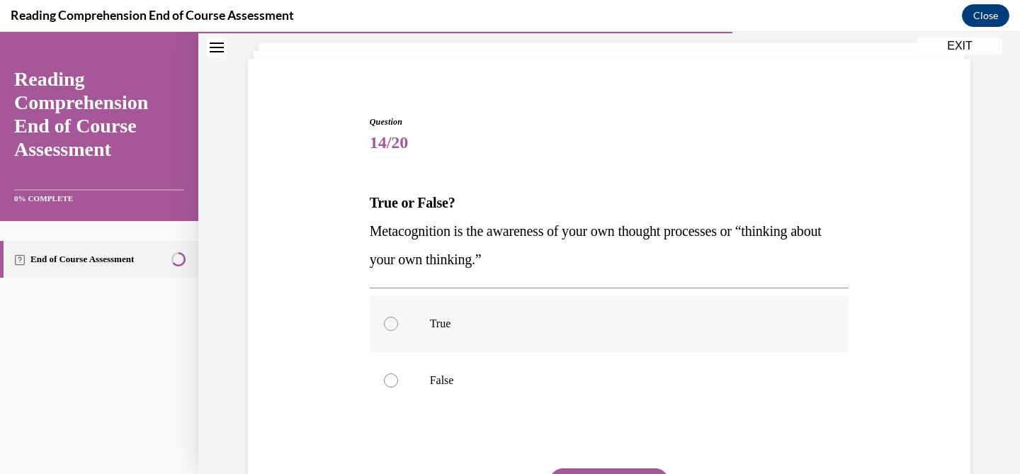
scroll to position [88, 0]
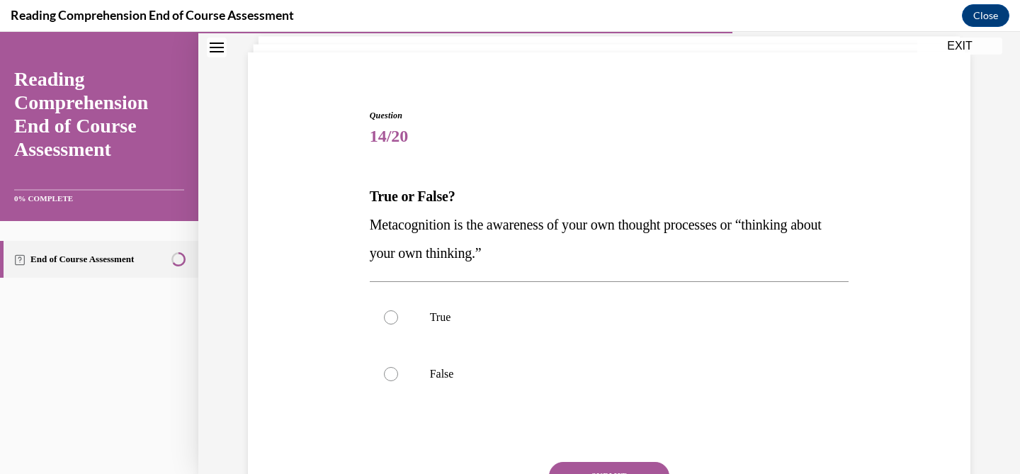
click at [523, 253] on span "Metacognition is the awareness of your own thought processes or “thinking about…" at bounding box center [596, 239] width 452 height 44
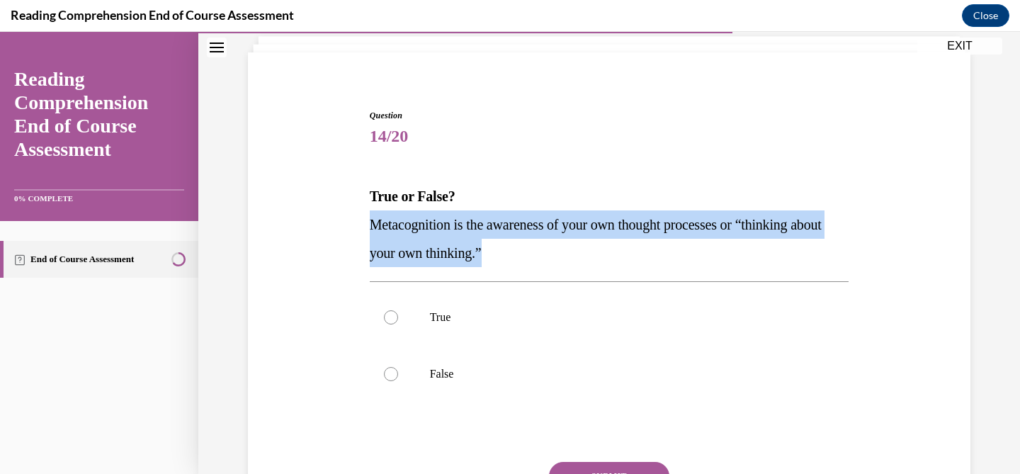
click at [523, 253] on span "Metacognition is the awareness of your own thought processes or “thinking about…" at bounding box center [596, 239] width 452 height 44
copy span "Metacognition is the awareness of your own thought processes or “thinking about…"
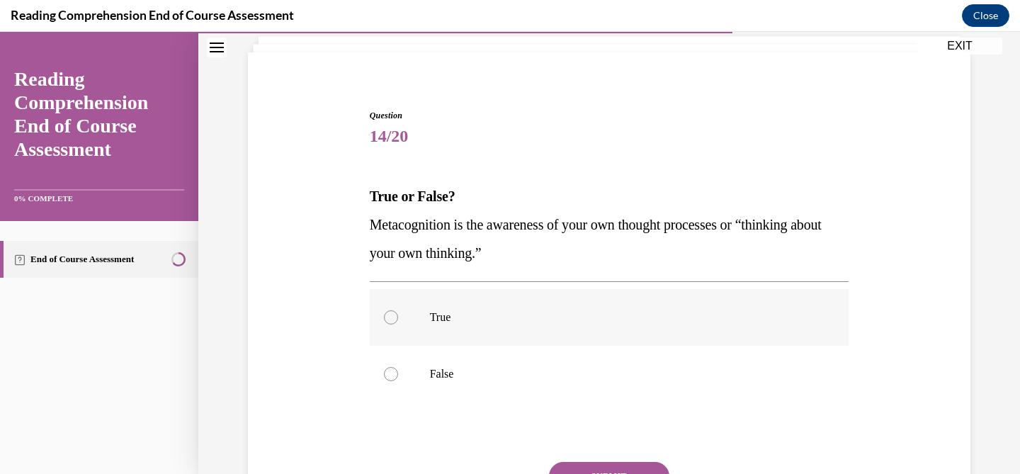
click at [402, 300] on label "True" at bounding box center [610, 317] width 480 height 57
click at [398, 310] on input "True" at bounding box center [391, 317] width 14 height 14
radio input "true"
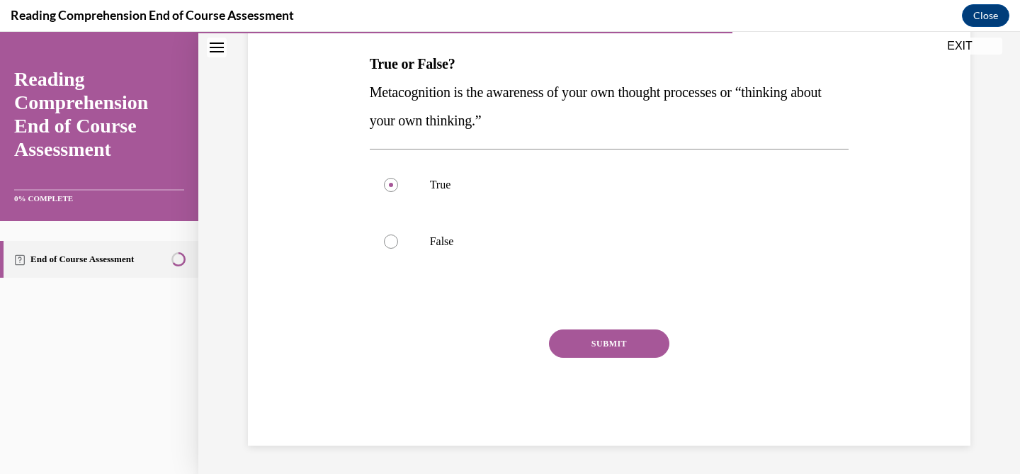
click at [635, 334] on button "SUBMIT" at bounding box center [609, 343] width 120 height 28
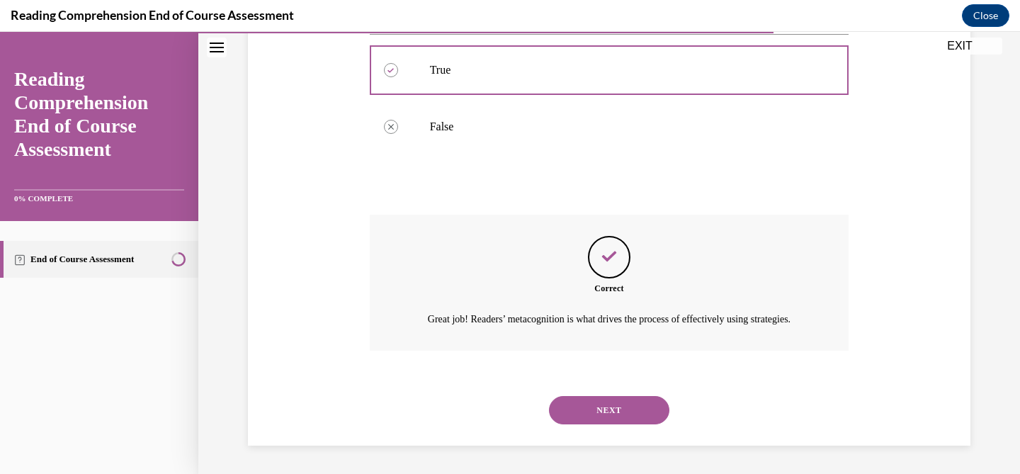
scroll to position [351, 0]
click at [630, 407] on button "NEXT" at bounding box center [609, 410] width 120 height 28
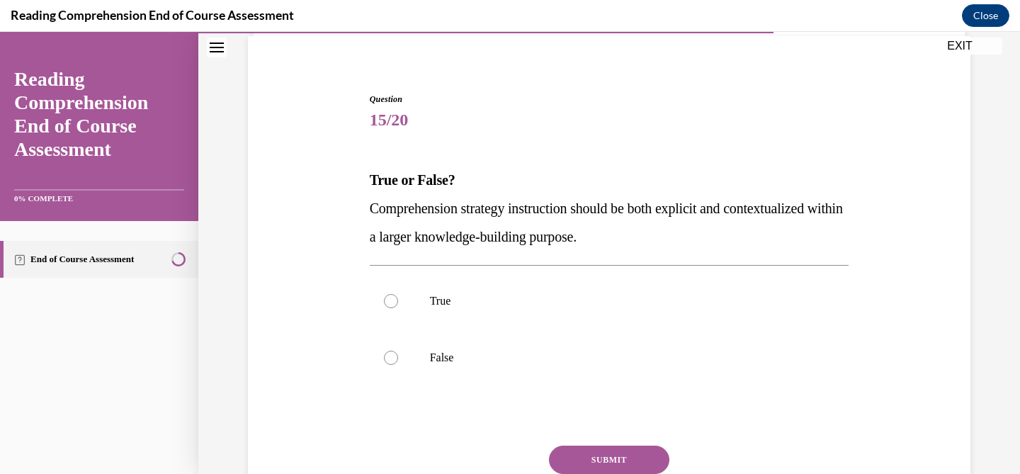
scroll to position [110, 0]
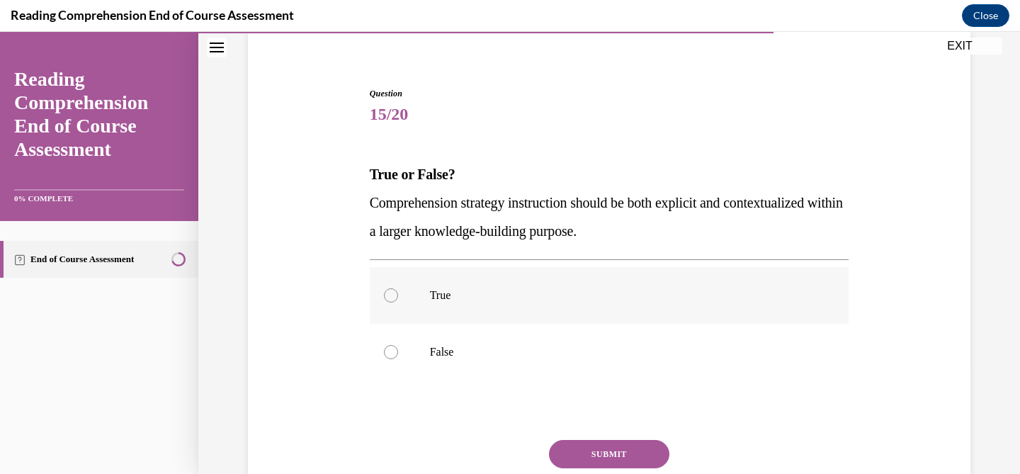
click at [558, 281] on label "True" at bounding box center [610, 295] width 480 height 57
click at [398, 288] on input "True" at bounding box center [391, 295] width 14 height 14
radio input "true"
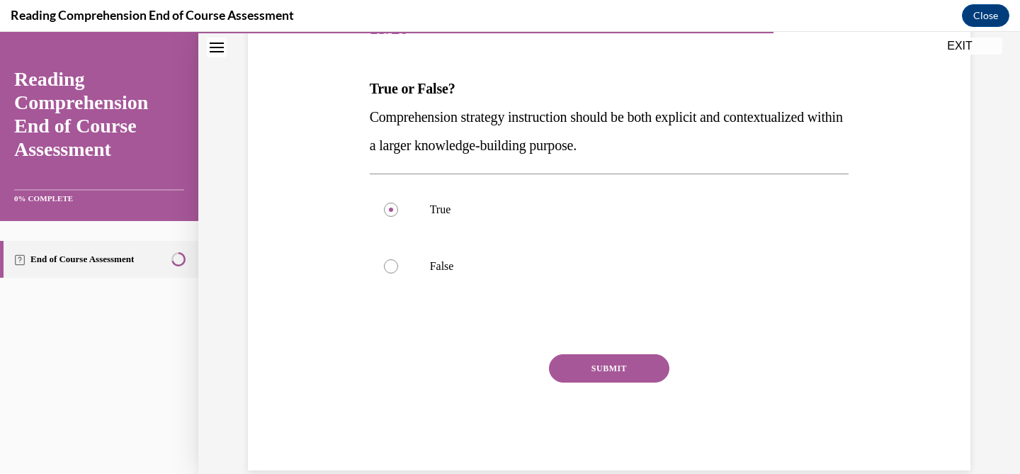
click at [568, 371] on button "SUBMIT" at bounding box center [609, 368] width 120 height 28
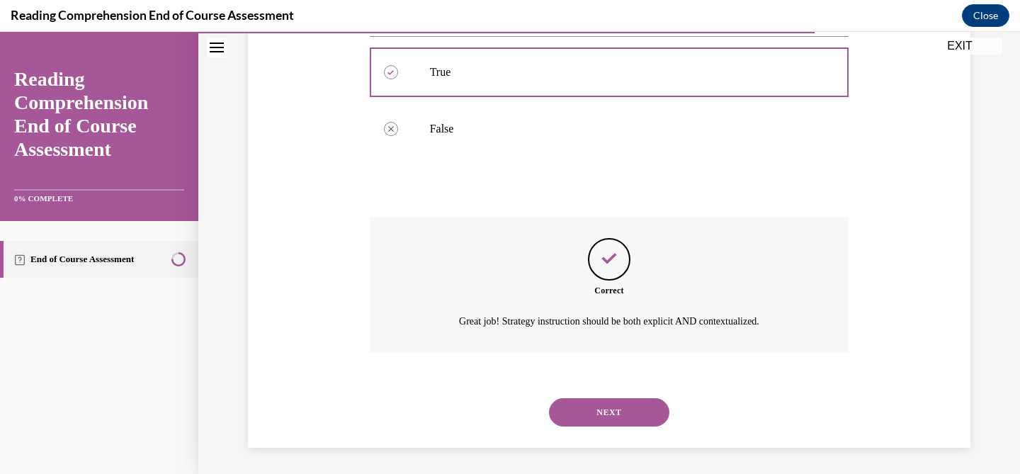
scroll to position [335, 0]
click at [589, 406] on button "NEXT" at bounding box center [609, 410] width 120 height 28
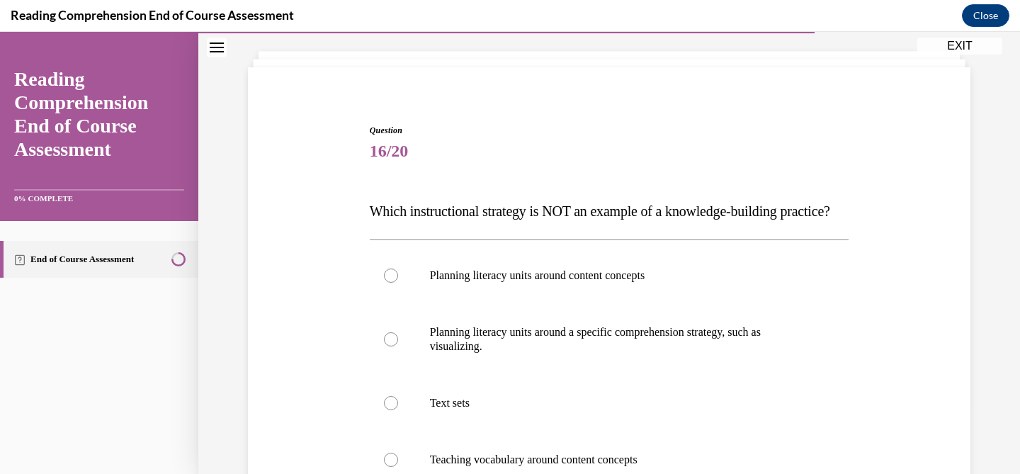
scroll to position [123, 0]
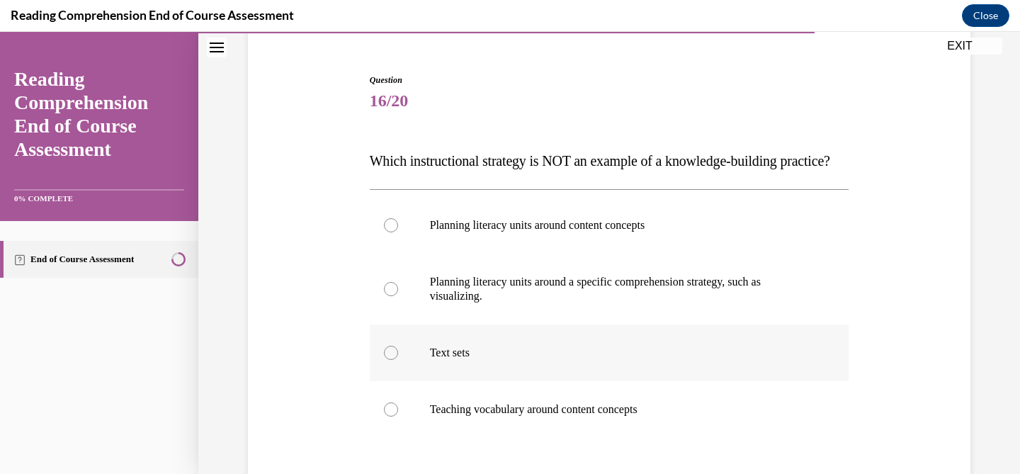
click at [581, 381] on label "Text sets" at bounding box center [610, 352] width 480 height 57
click at [398, 360] on input "Text sets" at bounding box center [391, 353] width 14 height 14
radio input "true"
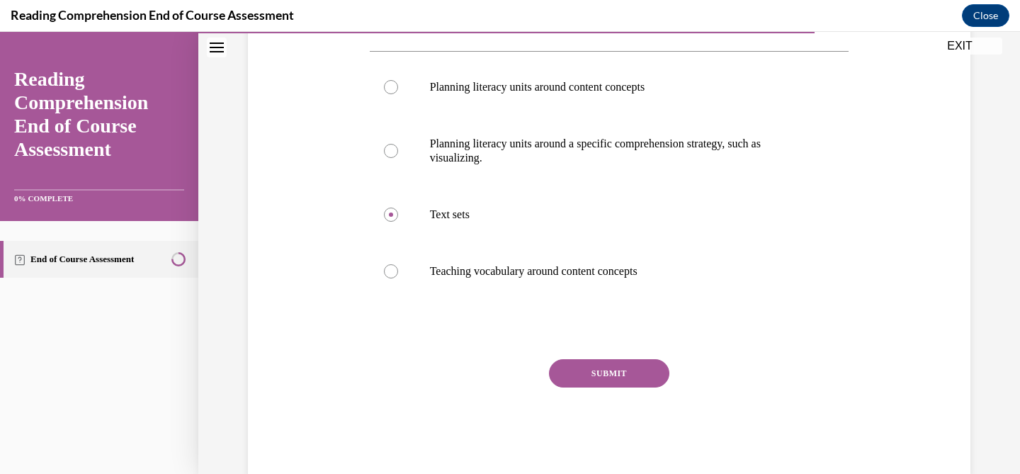
click at [582, 387] on button "SUBMIT" at bounding box center [609, 373] width 120 height 28
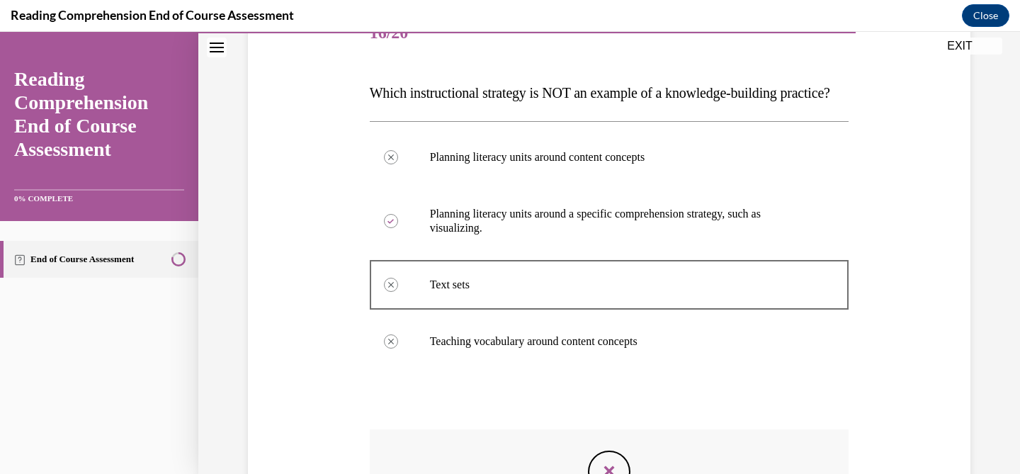
scroll to position [434, 0]
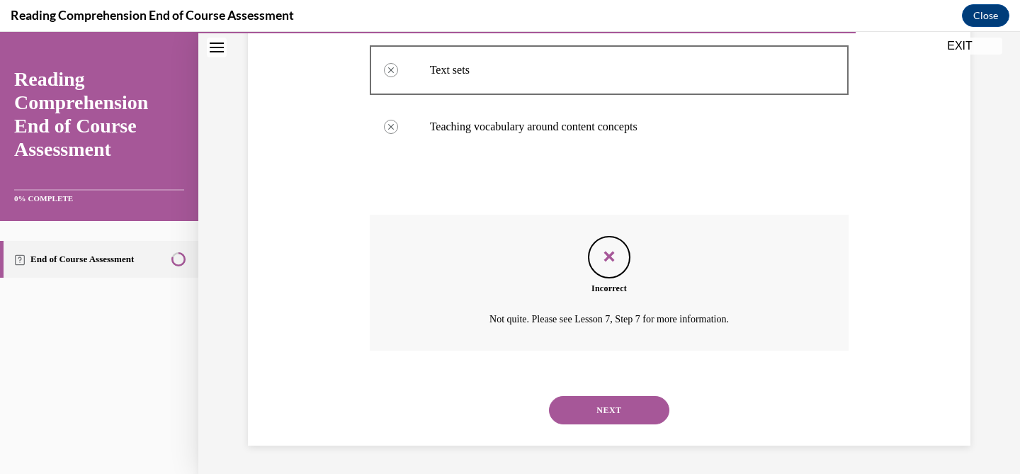
click at [599, 403] on button "NEXT" at bounding box center [609, 410] width 120 height 28
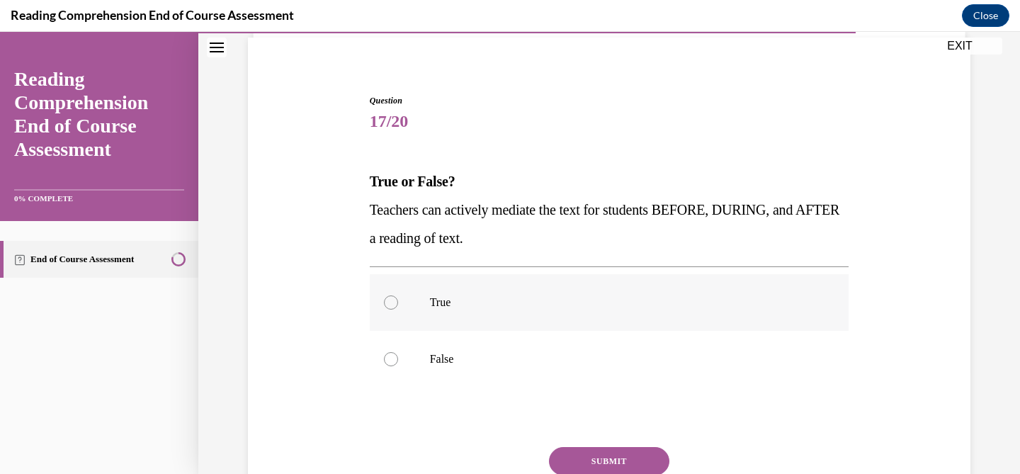
scroll to position [104, 0]
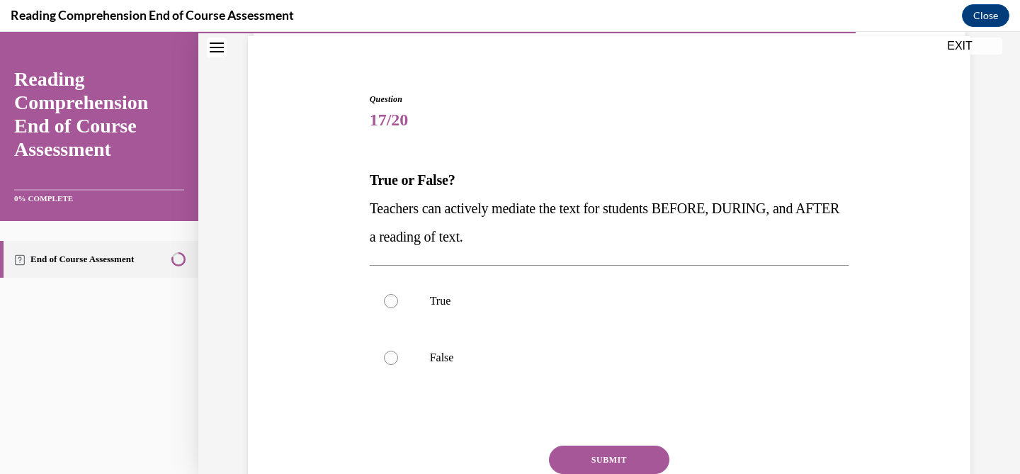
click at [476, 241] on span "Teachers can actively mediate the text for students BEFORE, DURING, and AFTER a…" at bounding box center [605, 222] width 470 height 44
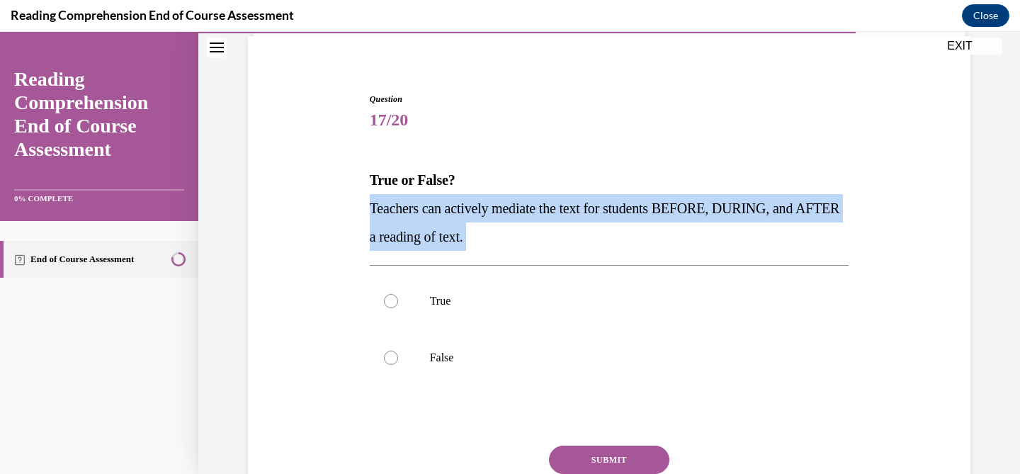
click at [476, 241] on span "Teachers can actively mediate the text for students BEFORE, DURING, and AFTER a…" at bounding box center [605, 222] width 470 height 44
copy p "Teachers can actively mediate the text for students BEFORE, DURING, and AFTER a…"
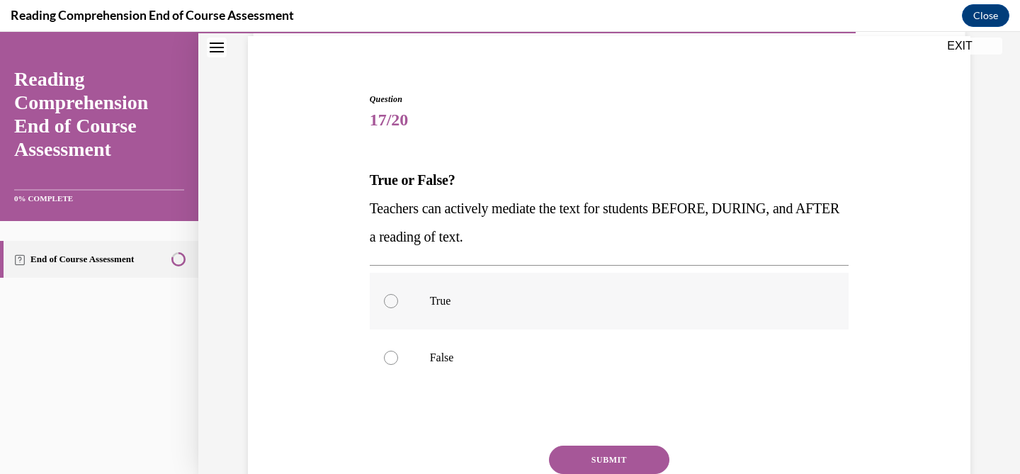
click at [546, 313] on label "True" at bounding box center [610, 301] width 480 height 57
click at [398, 308] on input "True" at bounding box center [391, 301] width 14 height 14
radio input "true"
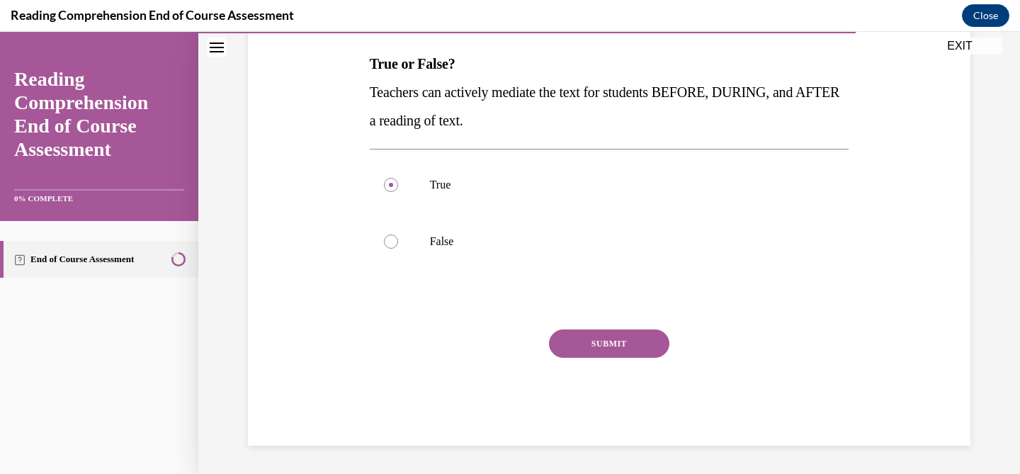
click at [585, 356] on button "SUBMIT" at bounding box center [609, 343] width 120 height 28
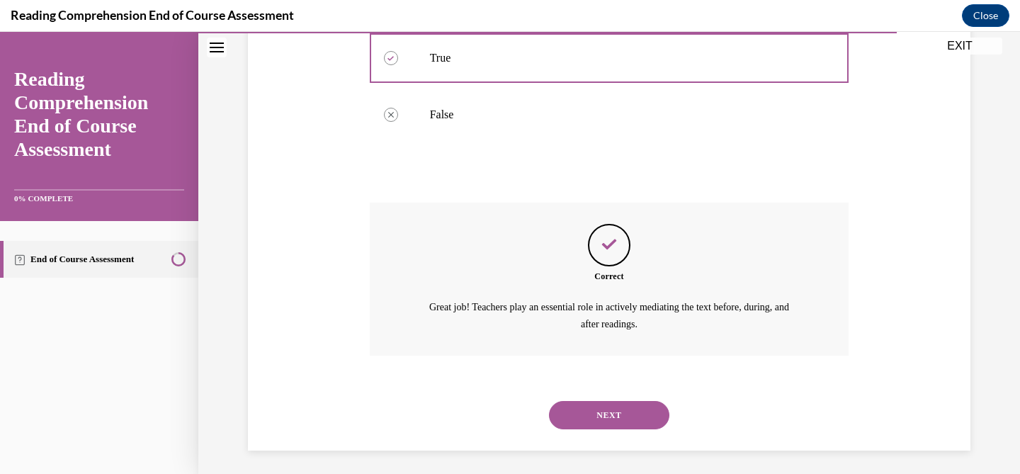
scroll to position [351, 0]
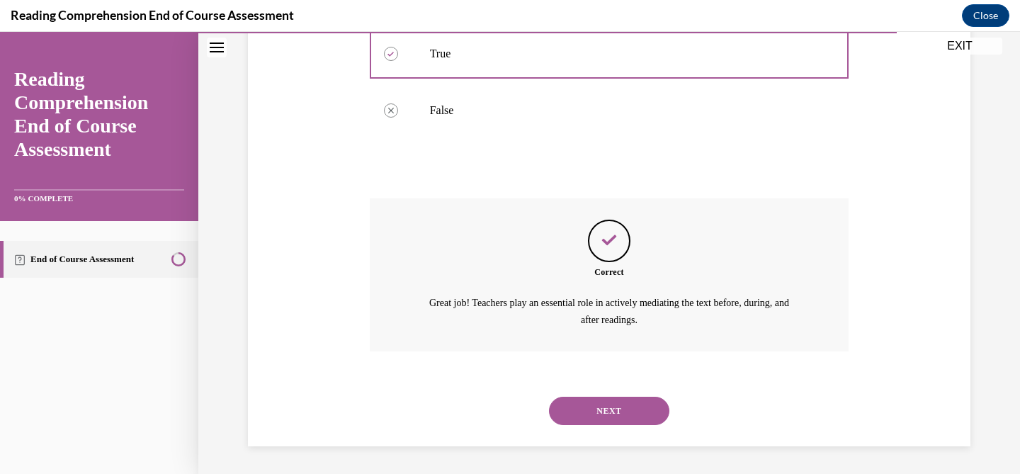
click at [602, 410] on button "NEXT" at bounding box center [609, 411] width 120 height 28
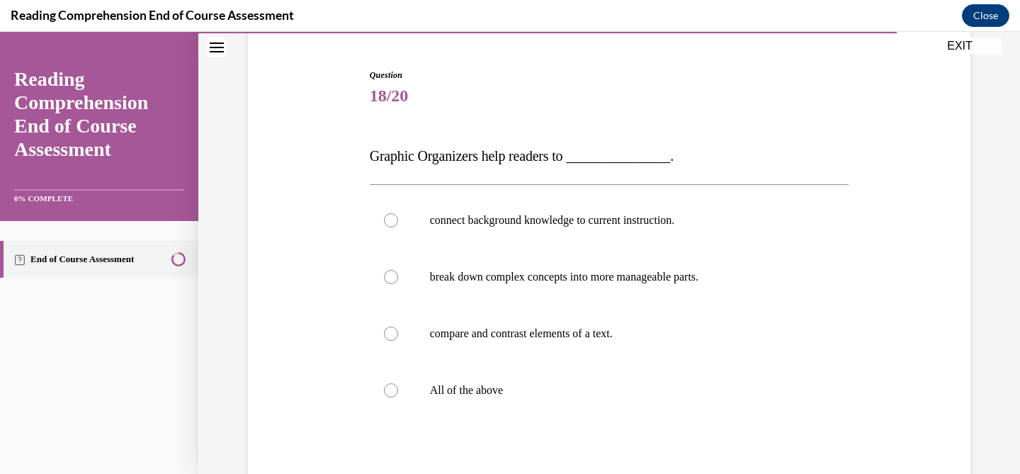
scroll to position [131, 0]
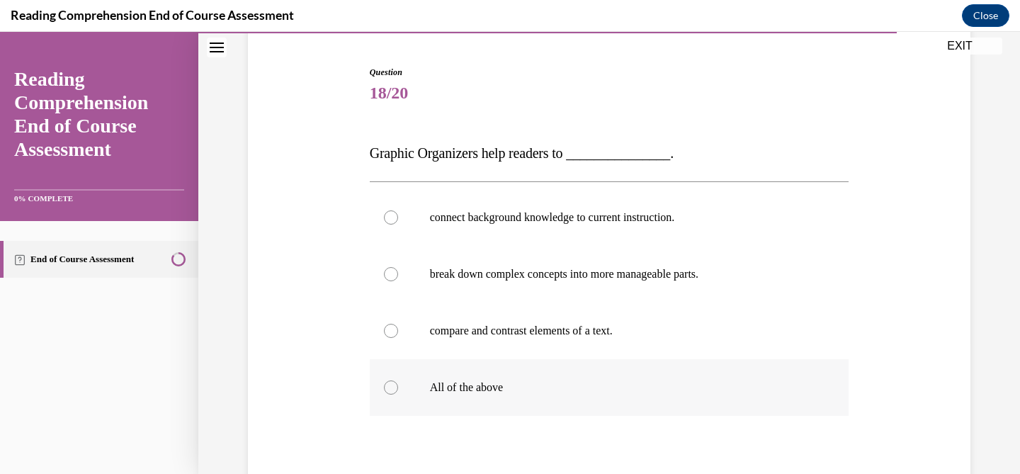
click at [621, 373] on label "All of the above" at bounding box center [610, 387] width 480 height 57
click at [398, 380] on input "All of the above" at bounding box center [391, 387] width 14 height 14
radio input "true"
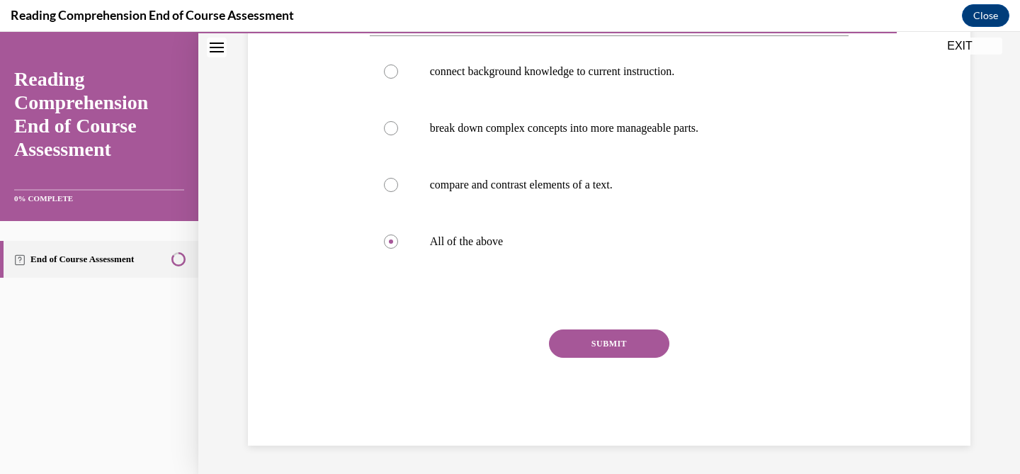
click at [626, 343] on button "SUBMIT" at bounding box center [609, 343] width 120 height 28
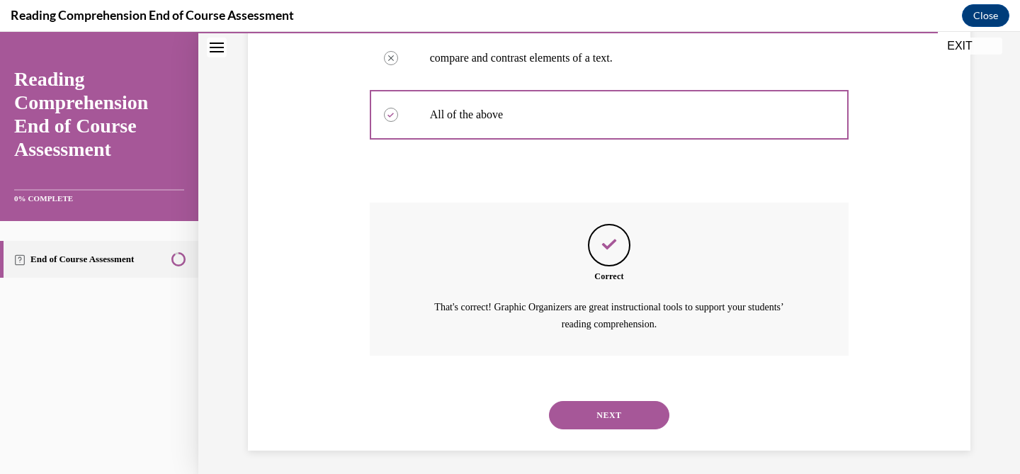
scroll to position [408, 0]
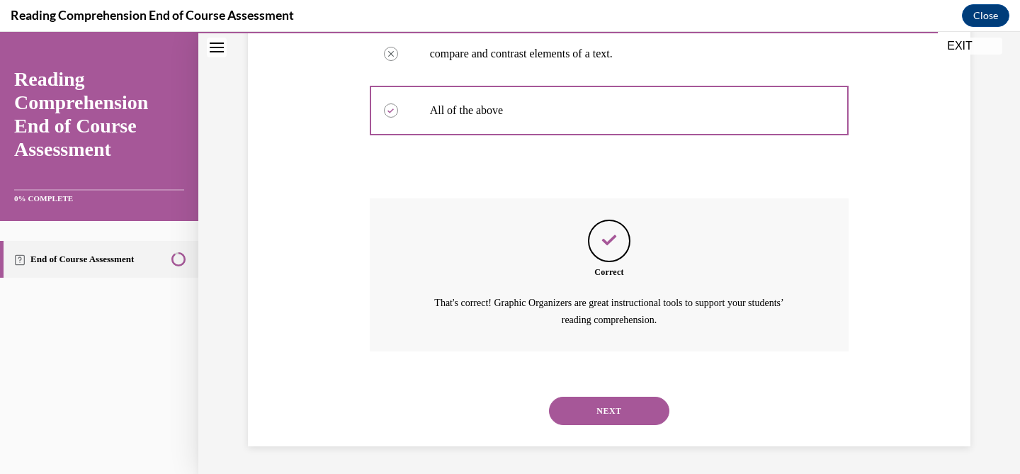
click at [611, 412] on button "NEXT" at bounding box center [609, 411] width 120 height 28
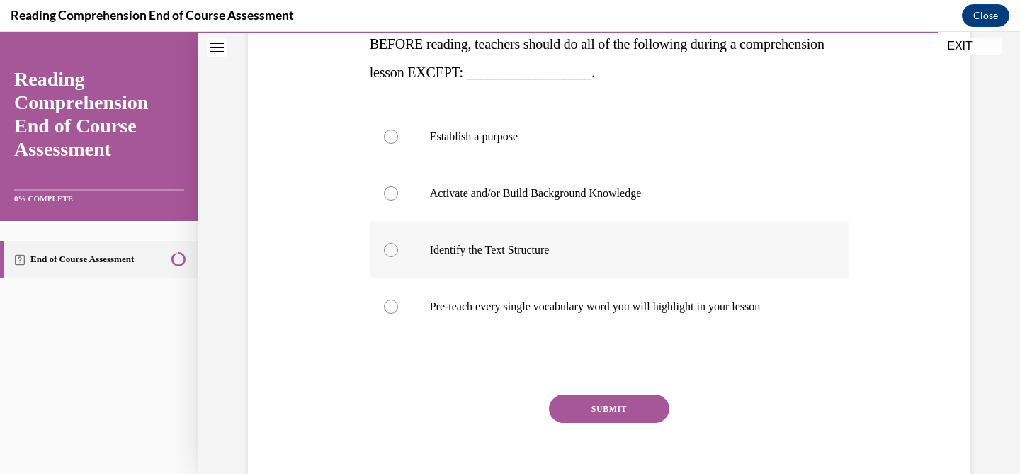
scroll to position [245, 0]
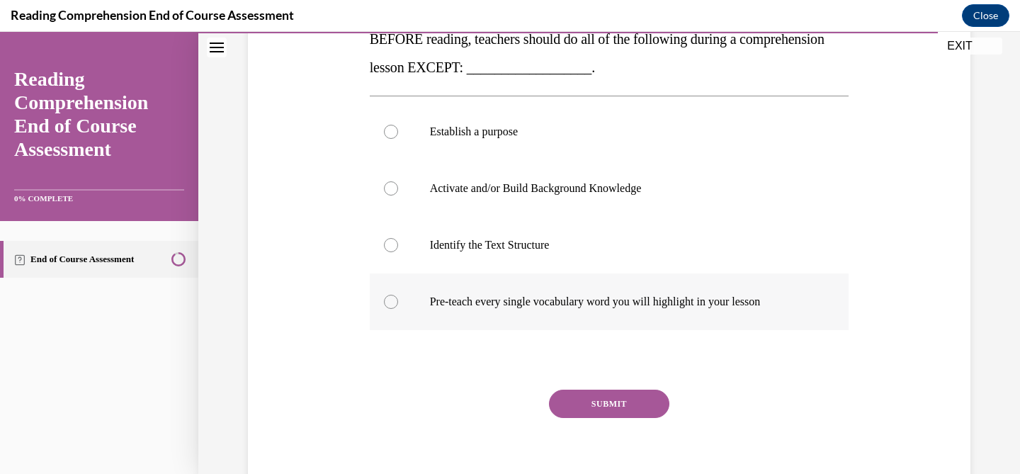
click at [620, 322] on label "Pre-teach every single vocabulary word you will highlight in your lesson" at bounding box center [610, 301] width 480 height 57
click at [398, 309] on input "Pre-teach every single vocabulary word you will highlight in your lesson" at bounding box center [391, 302] width 14 height 14
radio input "true"
click at [600, 398] on button "SUBMIT" at bounding box center [609, 404] width 120 height 28
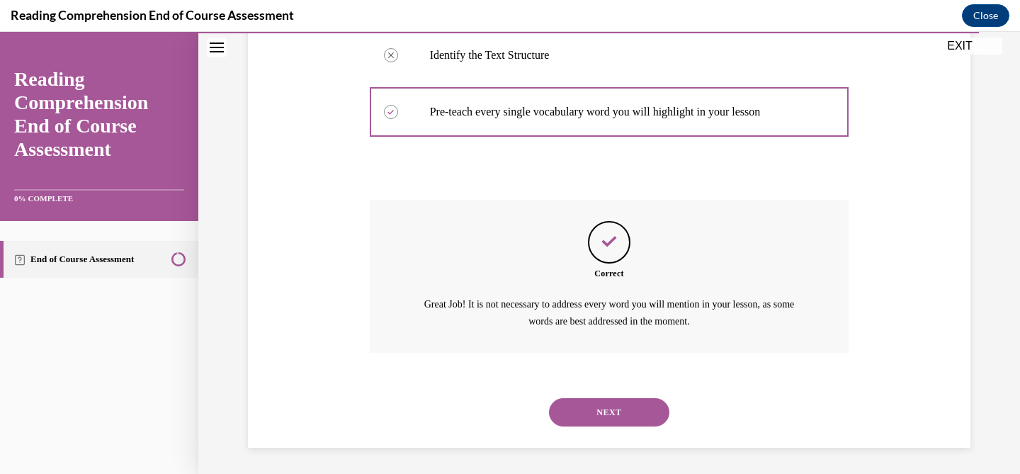
scroll to position [436, 0]
click at [599, 425] on button "NEXT" at bounding box center [609, 411] width 120 height 28
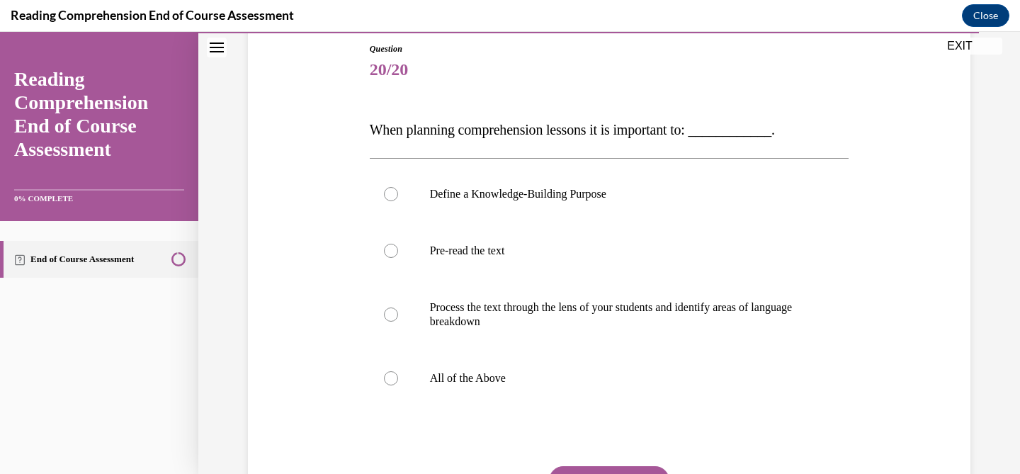
scroll to position [155, 0]
click at [604, 373] on p "All of the Above" at bounding box center [622, 377] width 384 height 14
click at [398, 373] on input "All of the Above" at bounding box center [391, 377] width 14 height 14
radio input "true"
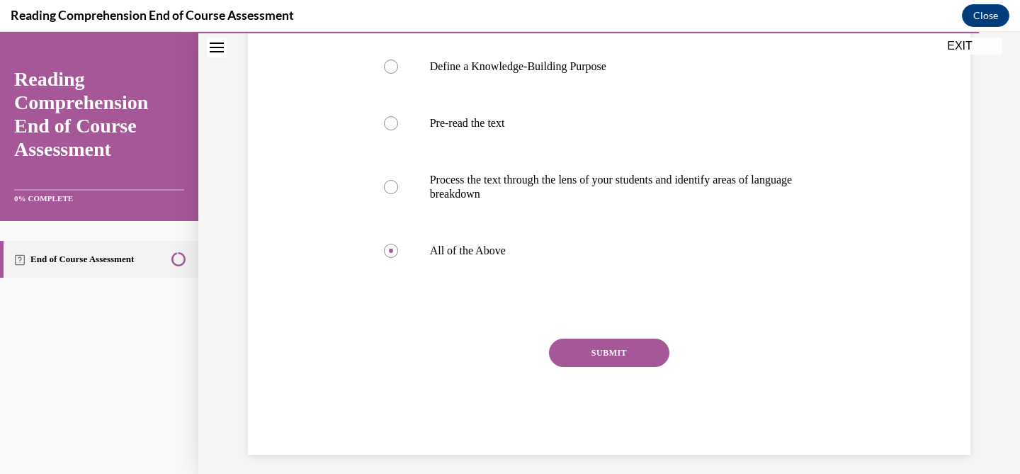
click at [608, 360] on button "SUBMIT" at bounding box center [609, 353] width 120 height 28
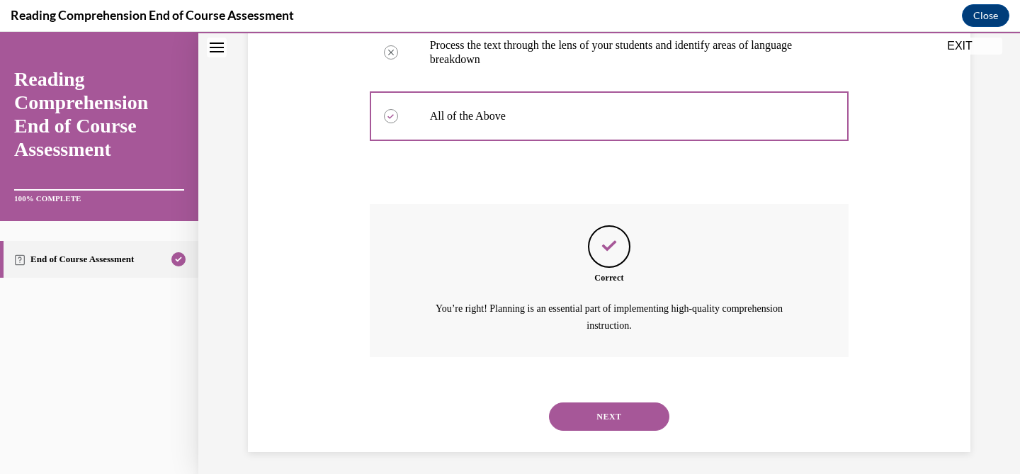
scroll to position [422, 0]
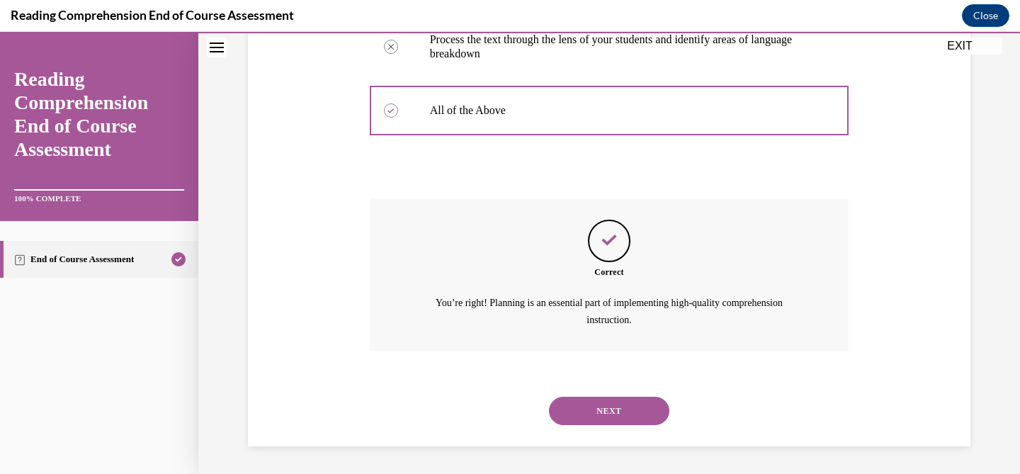
click at [600, 412] on button "NEXT" at bounding box center [609, 411] width 120 height 28
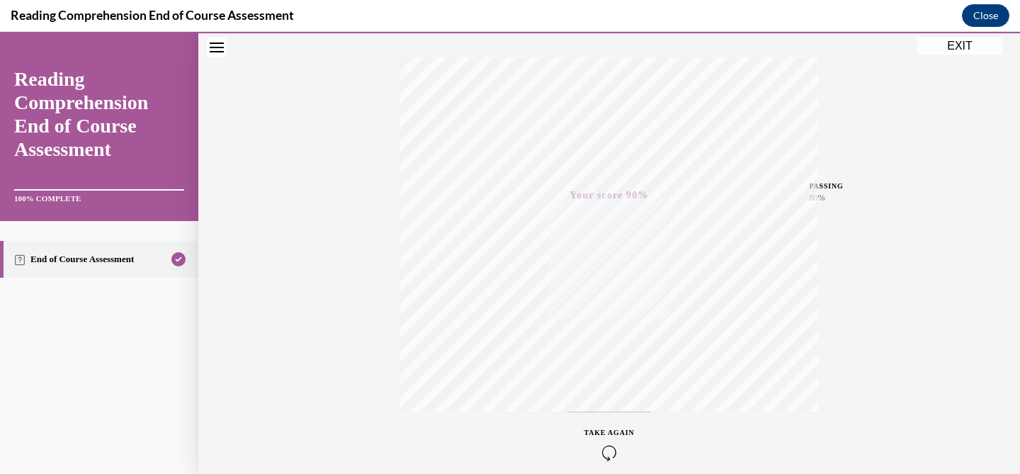
scroll to position [284, 0]
click at [971, 46] on button "EXIT" at bounding box center [959, 46] width 85 height 17
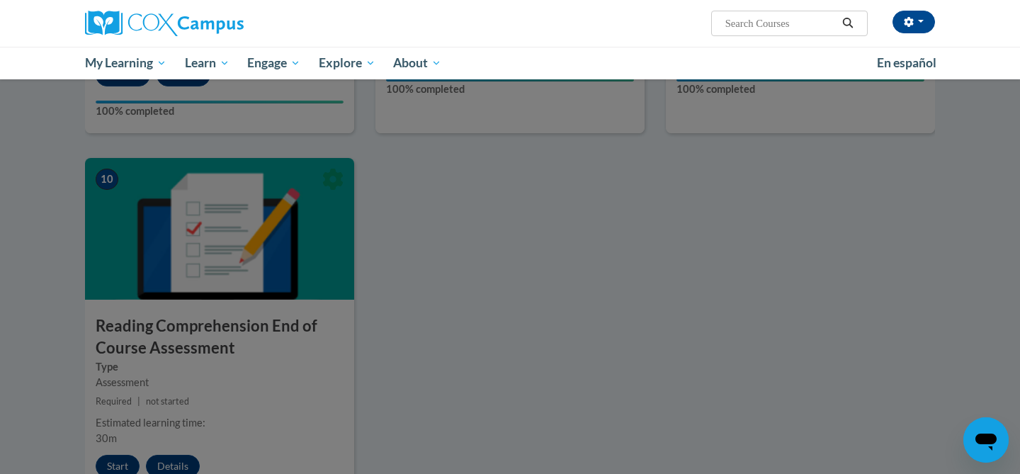
scroll to position [1432, 0]
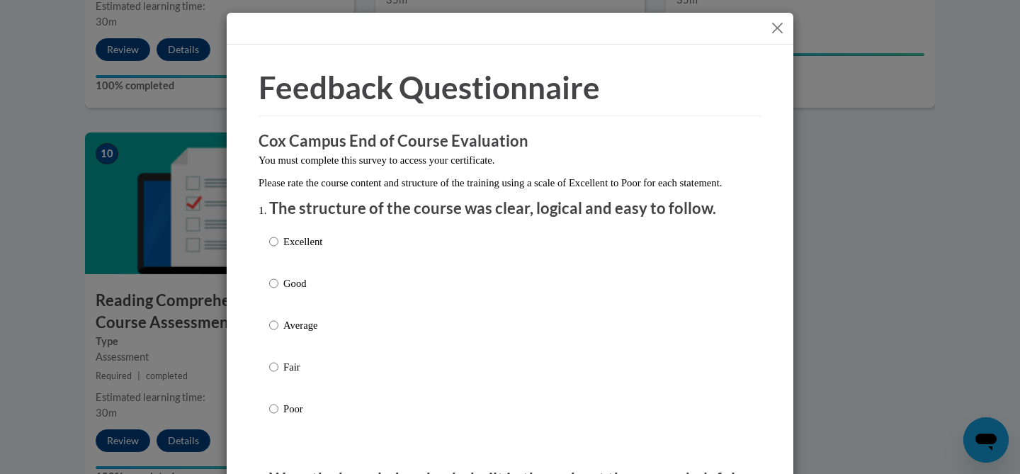
click at [290, 291] on p "Good" at bounding box center [302, 284] width 39 height 16
click at [278, 291] on input "Good" at bounding box center [273, 284] width 9 height 16
radio input "true"
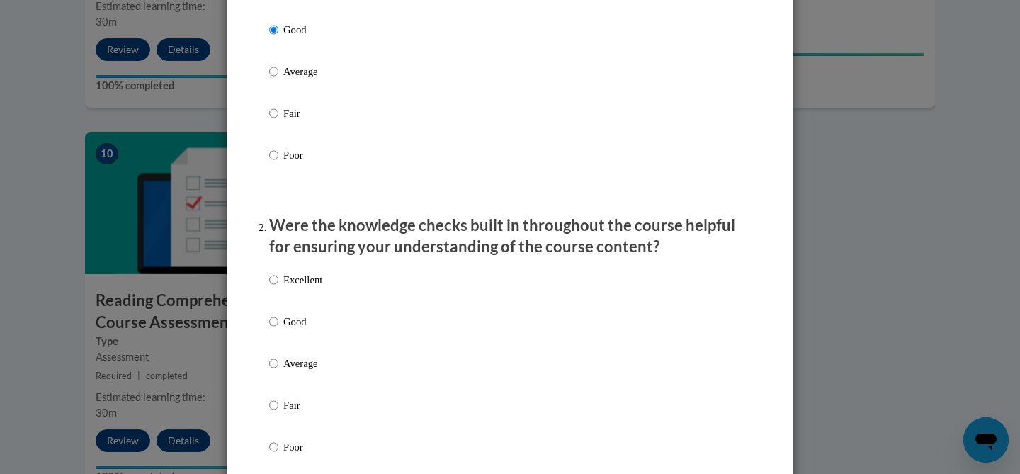
click at [296, 329] on p "Good" at bounding box center [302, 322] width 39 height 16
click at [278, 329] on input "Good" at bounding box center [273, 322] width 9 height 16
radio input "true"
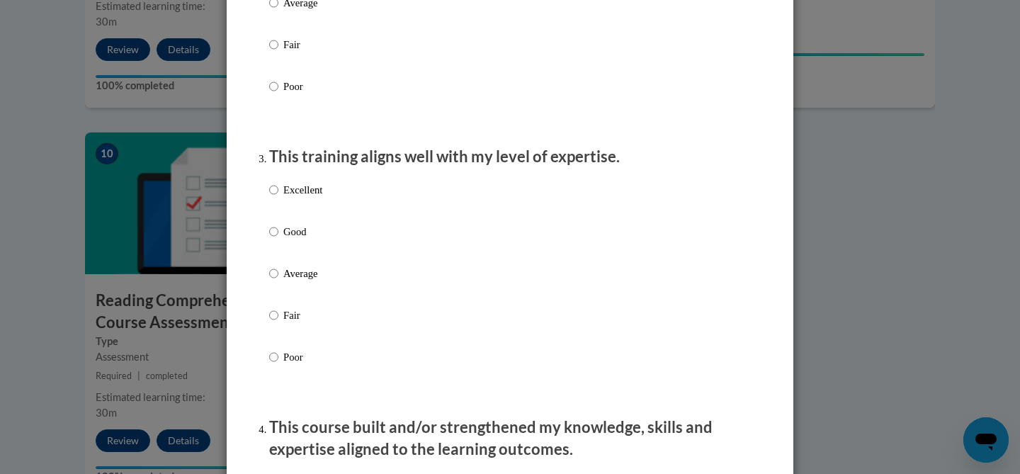
click at [310, 239] on p "Good" at bounding box center [302, 232] width 39 height 16
click at [278, 239] on input "Good" at bounding box center [273, 232] width 9 height 16
radio input "true"
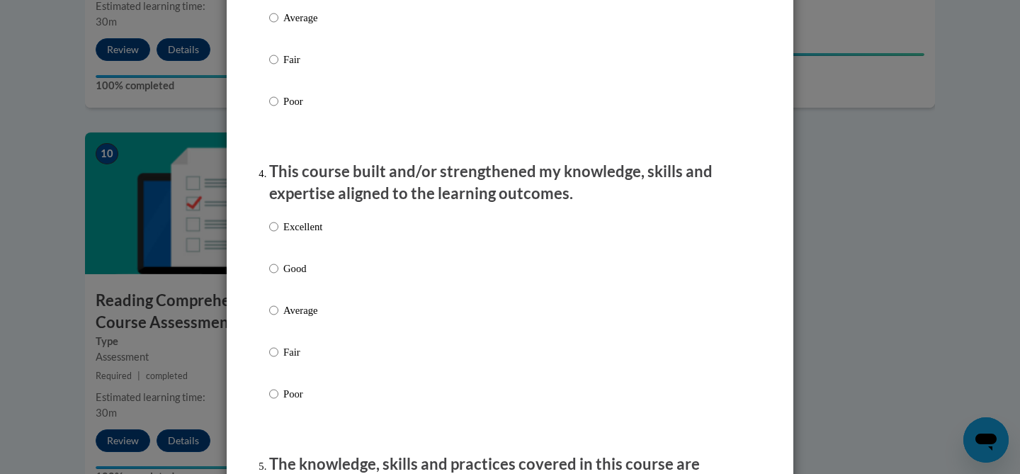
click at [307, 276] on p "Good" at bounding box center [302, 269] width 39 height 16
click at [278, 276] on input "Good" at bounding box center [273, 269] width 9 height 16
radio input "true"
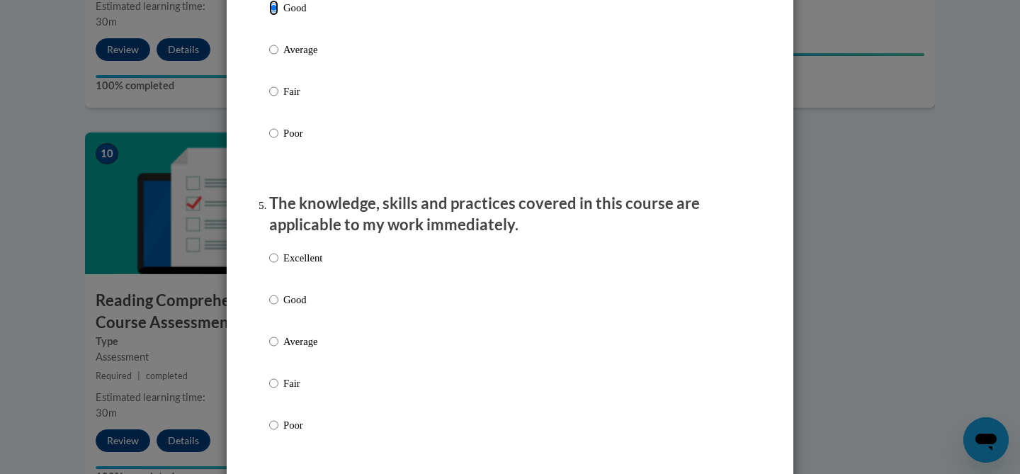
scroll to position [1248, 0]
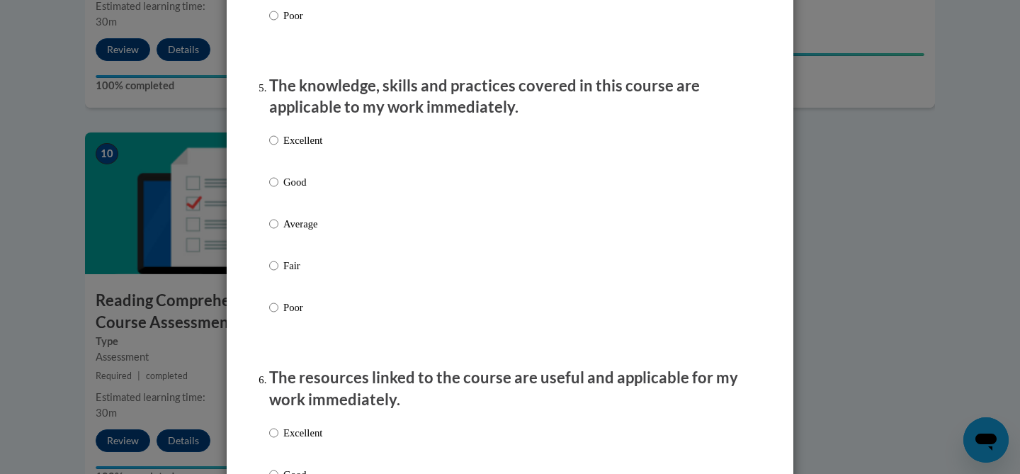
click at [296, 190] on p "Good" at bounding box center [302, 182] width 39 height 16
click at [278, 190] on input "Good" at bounding box center [273, 182] width 9 height 16
radio input "true"
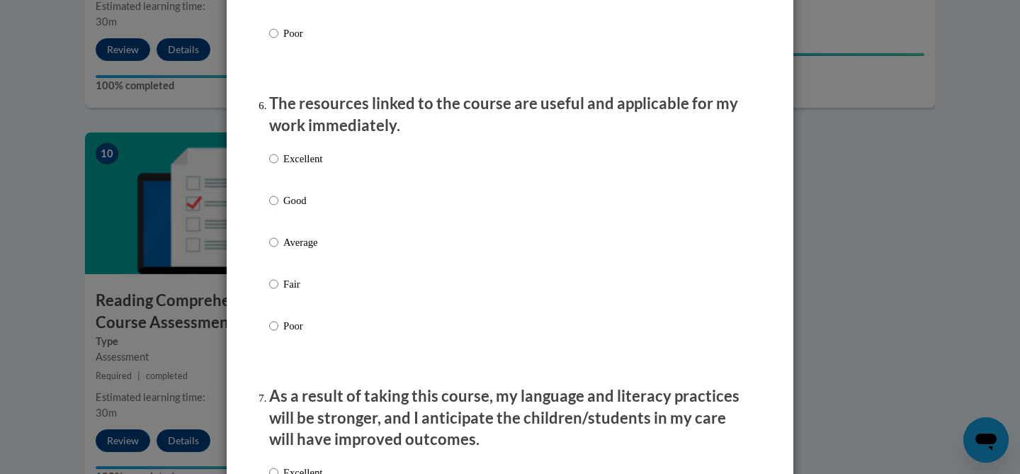
click at [297, 208] on p "Good" at bounding box center [302, 201] width 39 height 16
click at [278, 208] on input "Good" at bounding box center [273, 201] width 9 height 16
radio input "true"
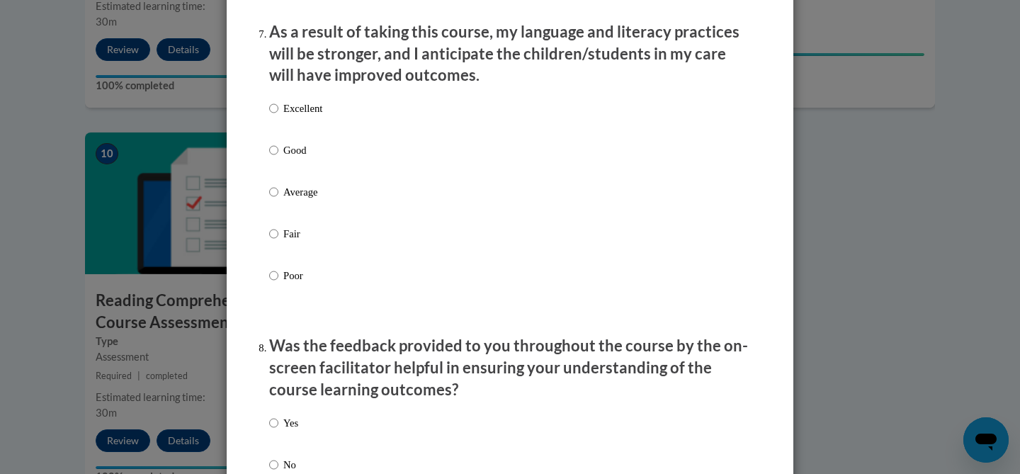
click at [304, 158] on p "Good" at bounding box center [302, 150] width 39 height 16
click at [278, 158] on input "Good" at bounding box center [273, 150] width 9 height 16
radio input "true"
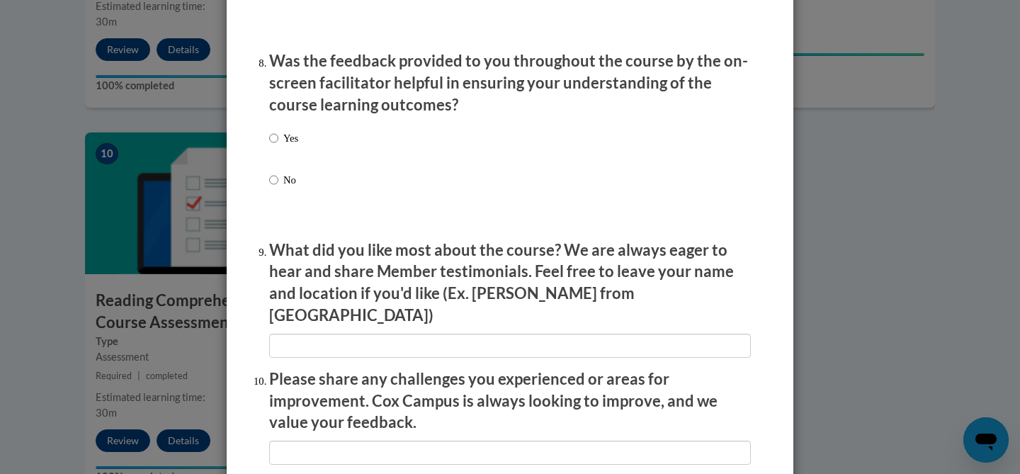
scroll to position [2175, 0]
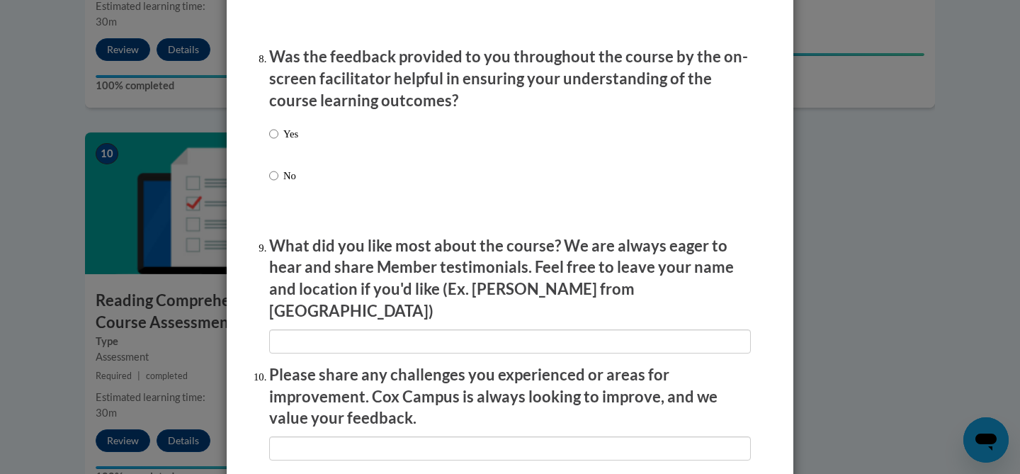
click at [292, 125] on li "Was the feedback provided to you throughout the course by the on-screen facilit…" at bounding box center [510, 135] width 482 height 178
click at [292, 137] on div "Yes No" at bounding box center [283, 166] width 29 height 94
click at [292, 142] on p "Yes" at bounding box center [290, 134] width 15 height 16
click at [278, 142] on input "Yes" at bounding box center [273, 134] width 9 height 16
radio input "true"
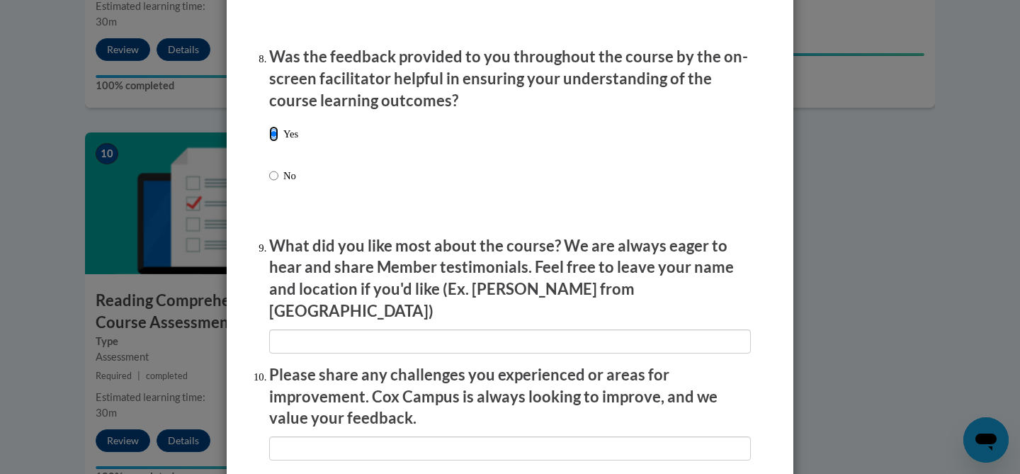
scroll to position [2473, 0]
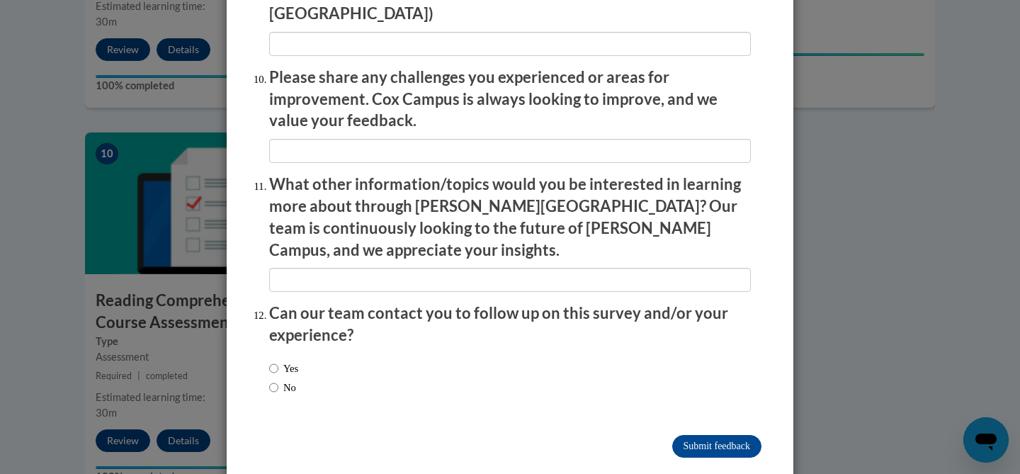
click at [285, 380] on label "No" at bounding box center [282, 388] width 27 height 16
click at [278, 380] on input "No" at bounding box center [273, 388] width 9 height 16
radio input "true"
click at [680, 435] on input "Submit feedback" at bounding box center [716, 446] width 89 height 23
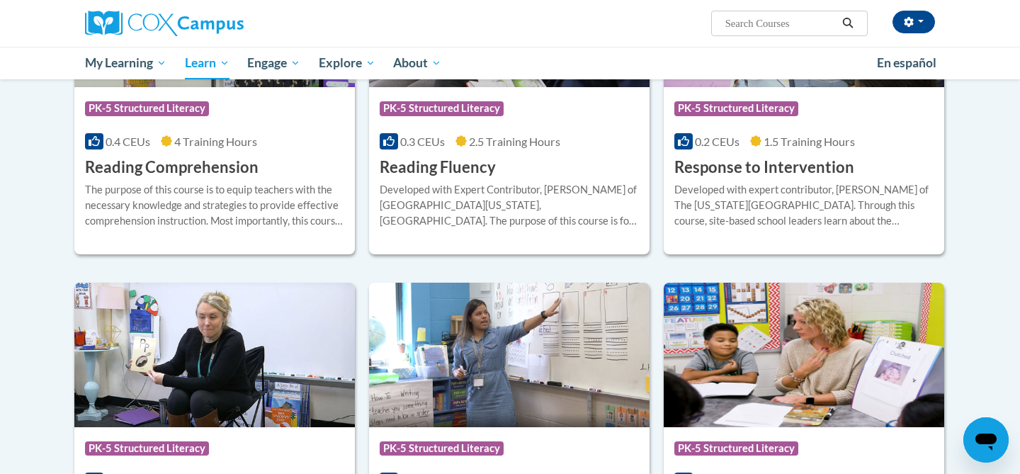
scroll to position [1327, 0]
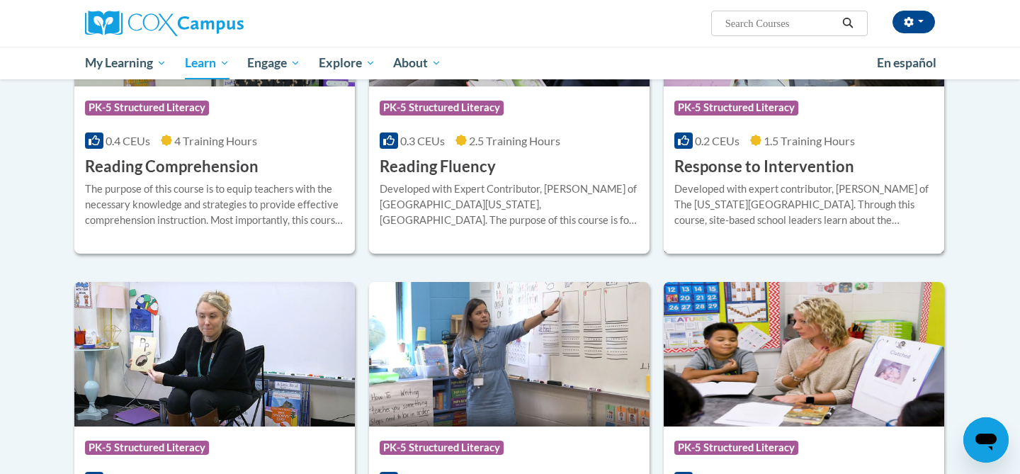
click at [764, 217] on div "Developed with expert contributor, [PERSON_NAME] of The [US_STATE][GEOGRAPHIC_D…" at bounding box center [803, 204] width 259 height 47
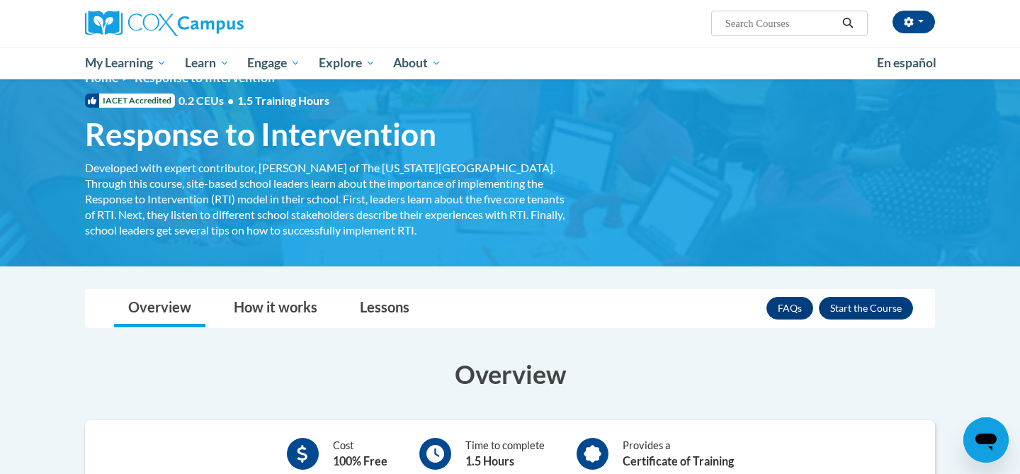
scroll to position [57, 0]
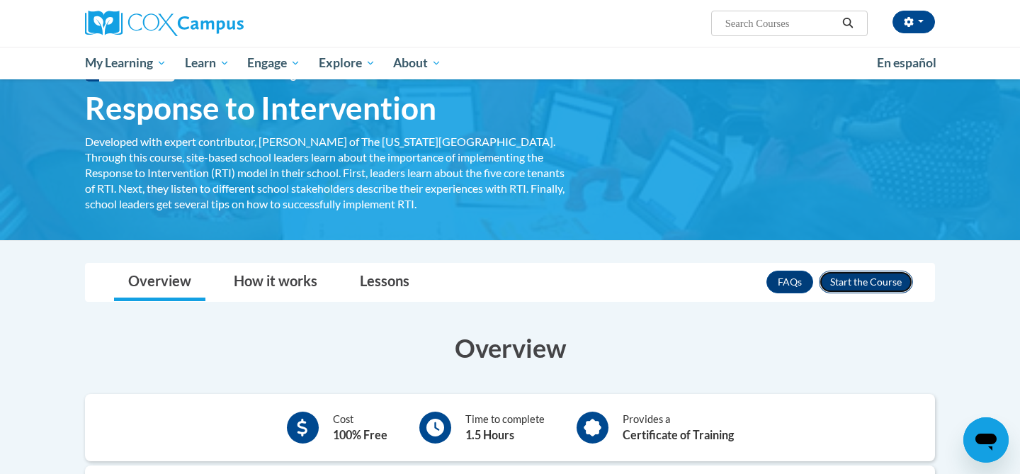
click at [880, 277] on button "Enroll" at bounding box center [866, 282] width 94 height 23
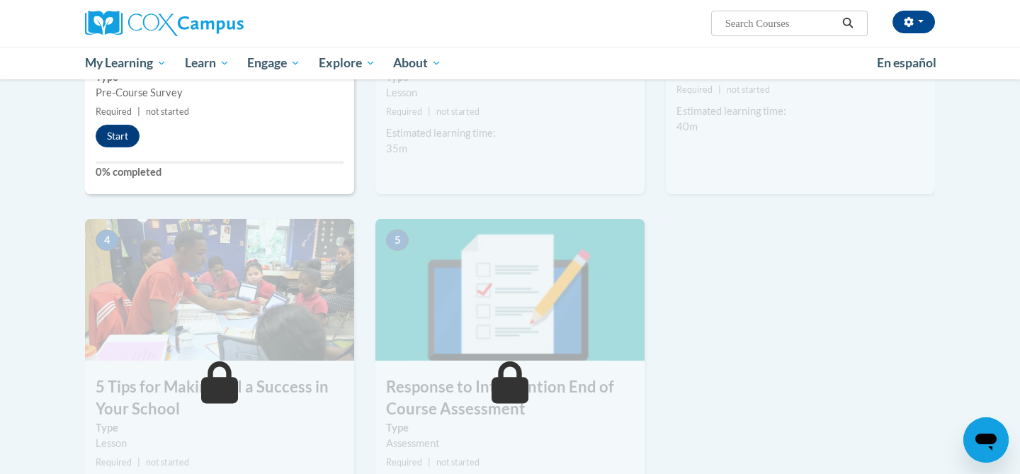
scroll to position [518, 0]
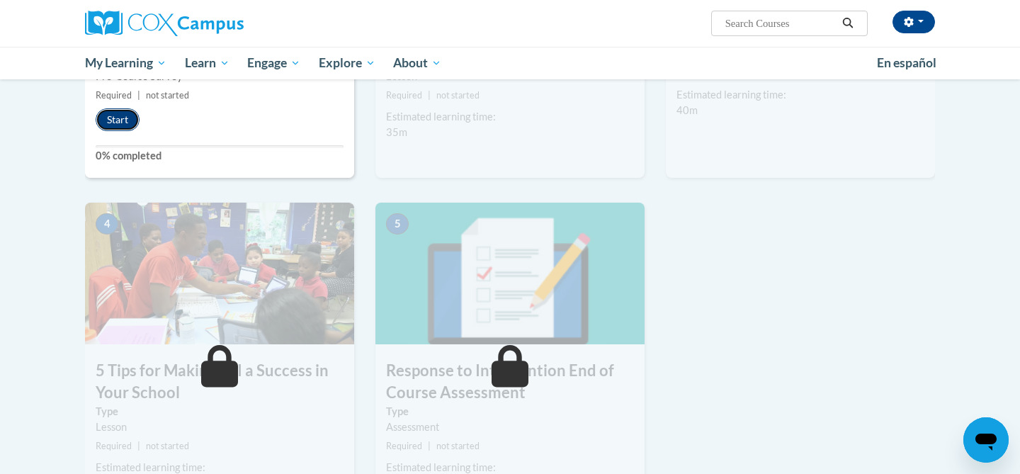
click at [117, 129] on button "Start" at bounding box center [118, 119] width 44 height 23
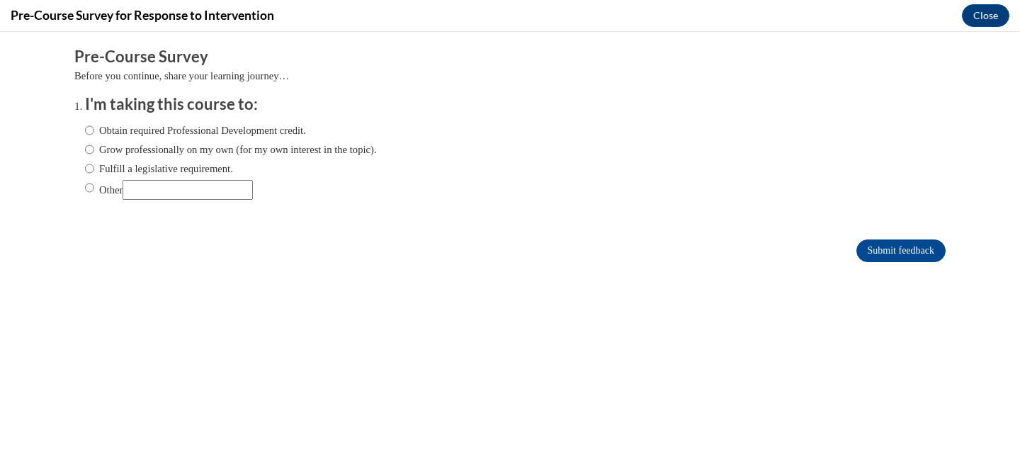
scroll to position [0, 0]
click at [174, 125] on label "Obtain required Professional Development credit." at bounding box center [195, 131] width 221 height 16
click at [94, 125] on input "Obtain required Professional Development credit." at bounding box center [89, 131] width 9 height 16
radio input "true"
click at [875, 250] on input "Submit feedback" at bounding box center [900, 250] width 89 height 23
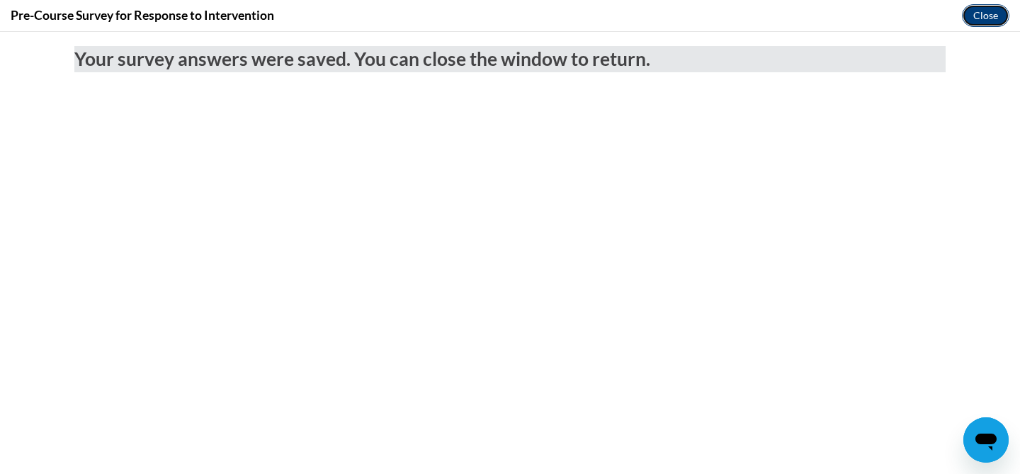
click at [994, 26] on button "Close" at bounding box center [985, 15] width 47 height 23
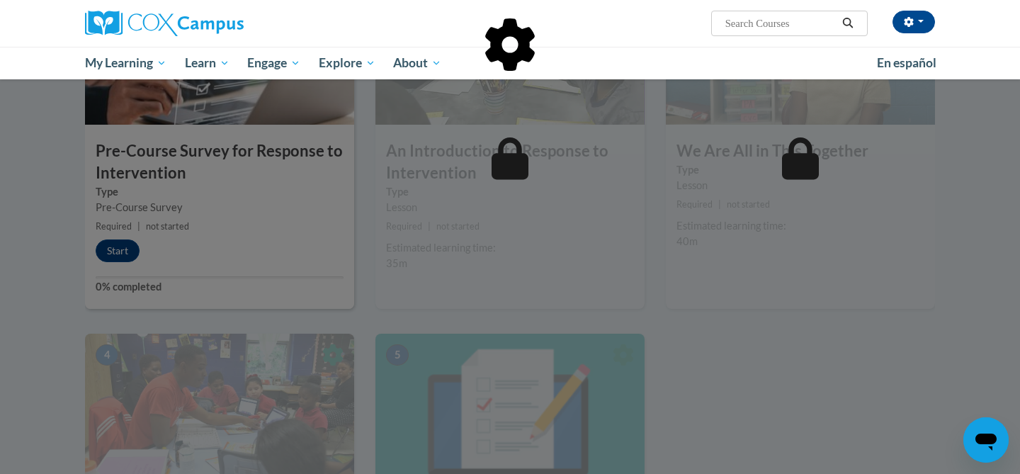
scroll to position [385, 0]
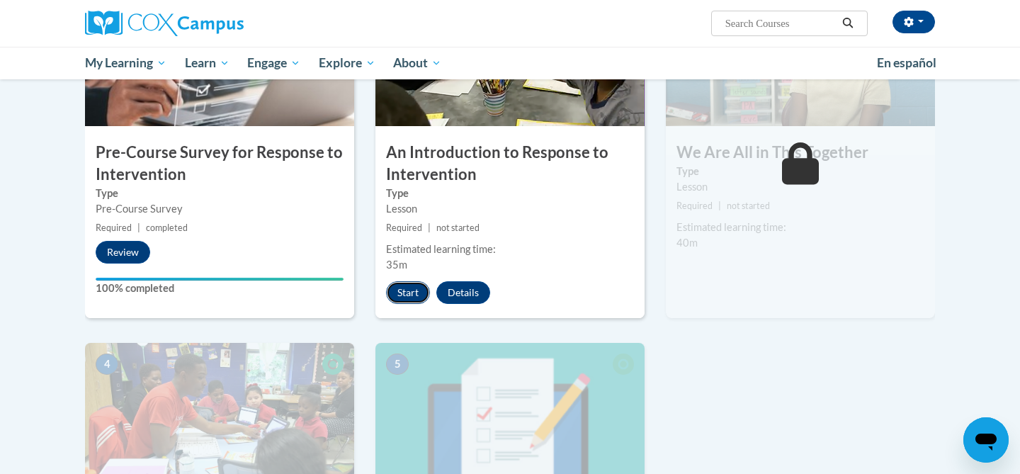
click at [413, 282] on button "Start" at bounding box center [408, 292] width 44 height 23
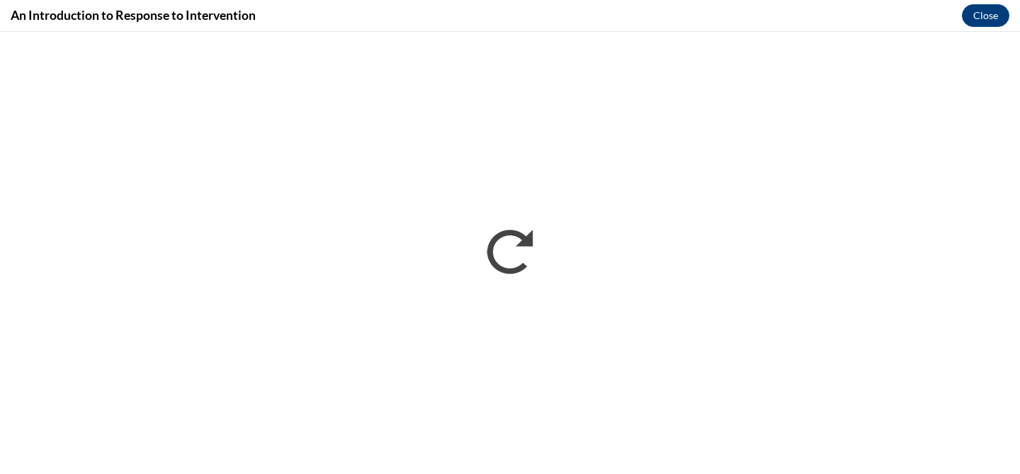
scroll to position [0, 0]
click at [982, 21] on button "Close" at bounding box center [985, 15] width 47 height 23
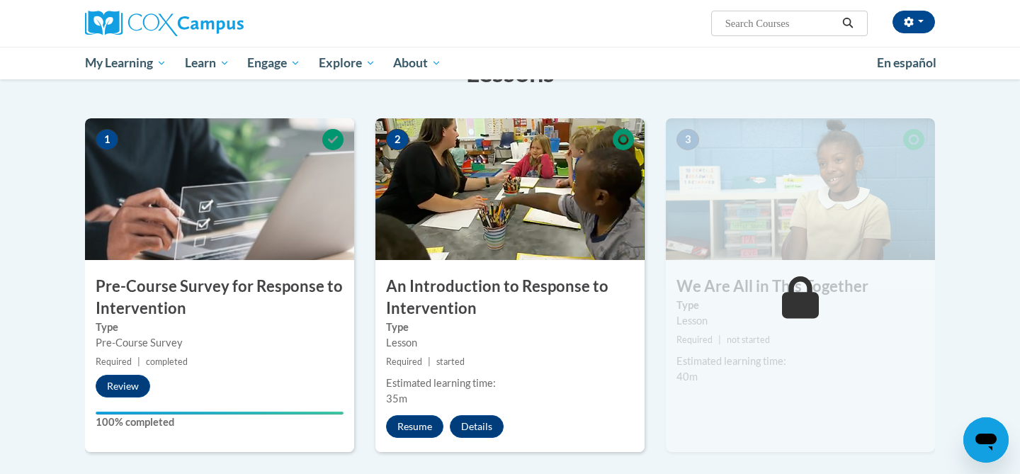
scroll to position [209, 0]
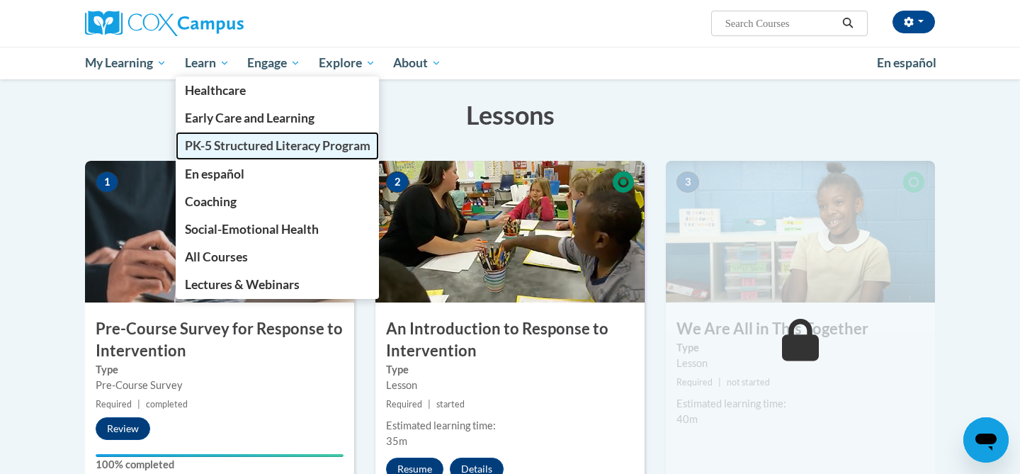
click at [232, 151] on span "PK-5 Structured Literacy Program" at bounding box center [278, 145] width 186 height 15
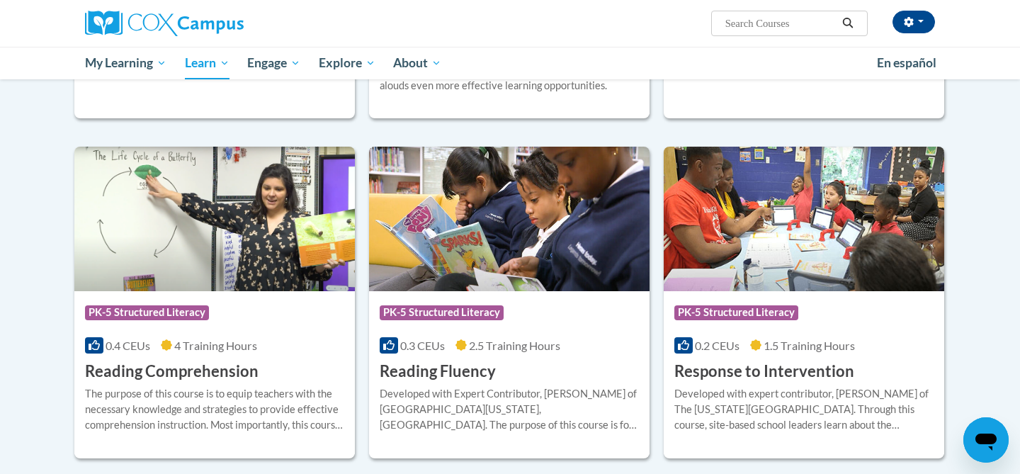
scroll to position [1110, 0]
